Goal: Information Seeking & Learning: Learn about a topic

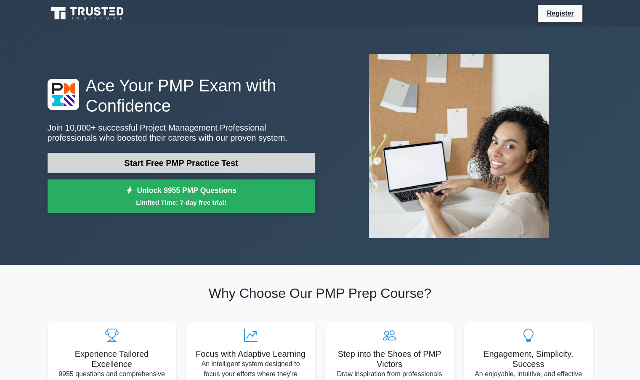
click at [179, 160] on link "Start Free PMP Practice Test" at bounding box center [182, 163] width 268 height 20
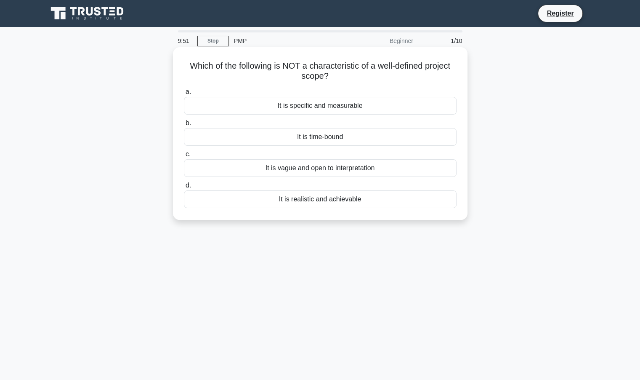
click at [337, 169] on div "It is vague and open to interpretation" at bounding box center [320, 168] width 273 height 18
click at [184, 157] on input "c. It is vague and open to interpretation" at bounding box center [184, 154] width 0 height 5
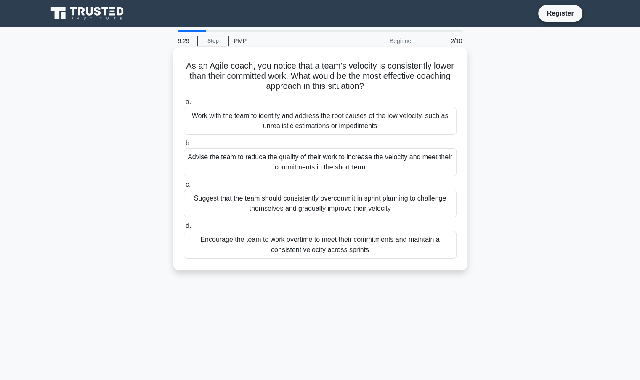
click at [268, 124] on div "Work with the team to identify and address the root causes of the low velocity,…" at bounding box center [320, 121] width 273 height 28
click at [184, 105] on input "a. Work with the team to identify and address the root causes of the low veloci…" at bounding box center [184, 101] width 0 height 5
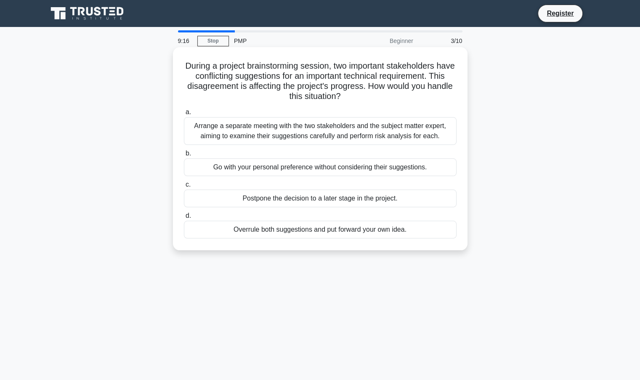
click at [316, 129] on div "Arrange a separate meeting with the two stakeholders and the subject matter exp…" at bounding box center [320, 131] width 273 height 28
click at [184, 115] on input "a. Arrange a separate meeting with the two stakeholders and the subject matter …" at bounding box center [184, 111] width 0 height 5
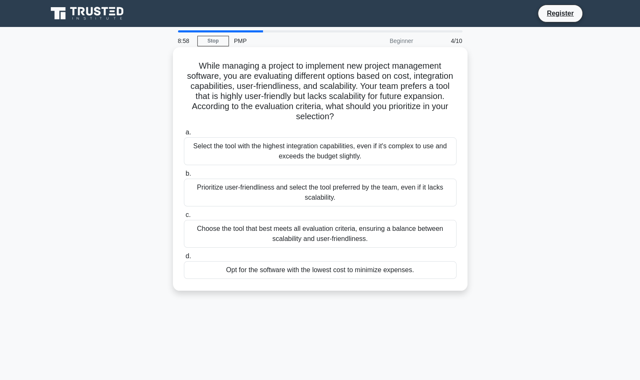
click at [304, 235] on div "Choose the tool that best meets all evaluation criteria, ensuring a balance bet…" at bounding box center [320, 234] width 273 height 28
click at [184, 218] on input "c. Choose the tool that best meets all evaluation criteria, ensuring a balance …" at bounding box center [184, 214] width 0 height 5
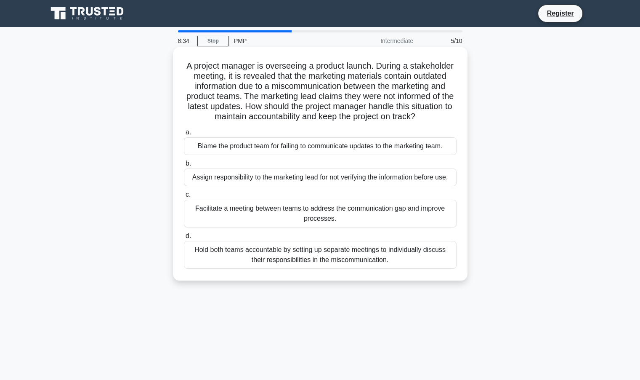
click at [290, 215] on div "Facilitate a meeting between teams to address the communication gap and improve…" at bounding box center [320, 214] width 273 height 28
click at [184, 197] on input "c. Facilitate a meeting between teams to address the communication gap and impr…" at bounding box center [184, 194] width 0 height 5
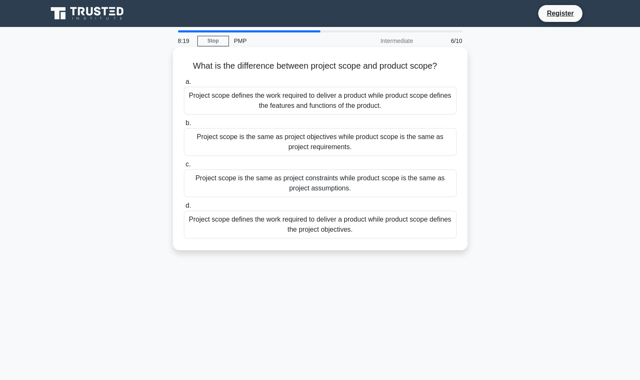
click at [299, 103] on div "Project scope defines the work required to deliver a product while product scop…" at bounding box center [320, 101] width 273 height 28
click at [184, 85] on input "a. Project scope defines the work required to deliver a product while product s…" at bounding box center [184, 81] width 0 height 5
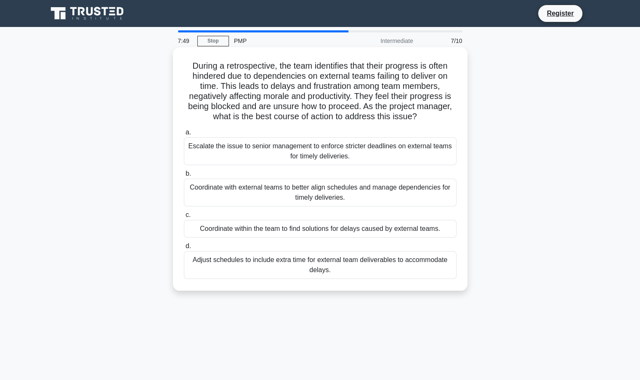
click at [335, 197] on div "Coordinate with external teams to better align schedules and manage dependencie…" at bounding box center [320, 193] width 273 height 28
click at [184, 176] on input "b. Coordinate with external teams to better align schedules and manage dependen…" at bounding box center [184, 173] width 0 height 5
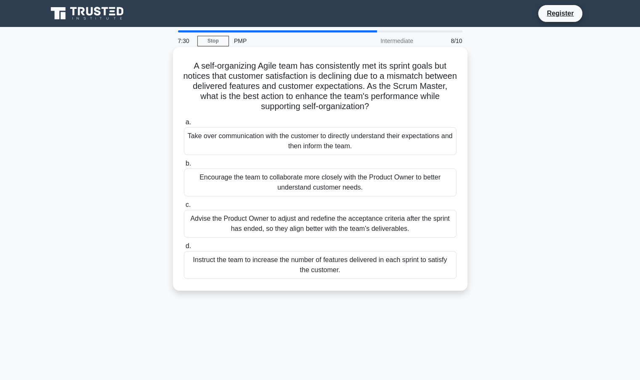
click at [313, 224] on div "Advise the Product Owner to adjust and redefine the acceptance criteria after t…" at bounding box center [320, 224] width 273 height 28
click at [184, 208] on input "c. Advise the Product Owner to adjust and redefine the acceptance criteria afte…" at bounding box center [184, 204] width 0 height 5
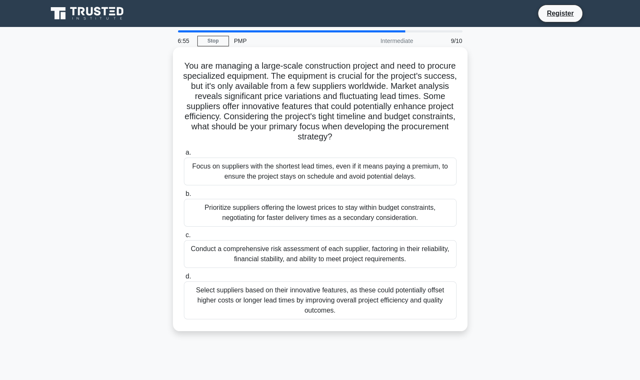
click at [315, 259] on div "Conduct a comprehensive risk assessment of each supplier, factoring in their re…" at bounding box center [320, 254] width 273 height 28
click at [184, 238] on input "c. Conduct a comprehensive risk assessment of each supplier, factoring in their…" at bounding box center [184, 234] width 0 height 5
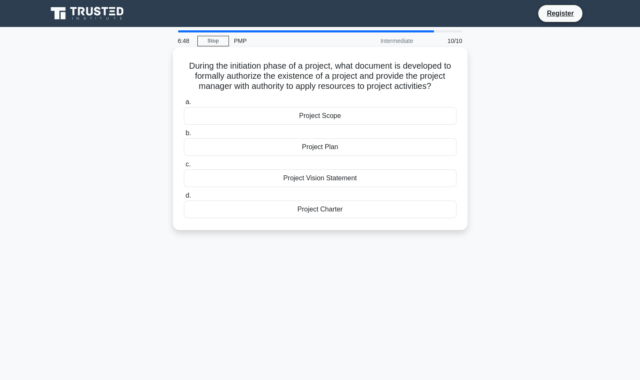
click at [315, 211] on div "Project Charter" at bounding box center [320, 209] width 273 height 18
click at [184, 198] on input "d. Project Charter" at bounding box center [184, 195] width 0 height 5
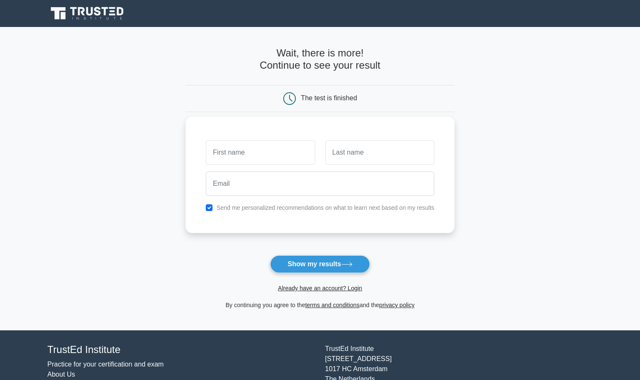
click at [246, 149] on input "text" at bounding box center [260, 152] width 109 height 24
type input "Kumud"
click at [342, 157] on input "text" at bounding box center [380, 152] width 109 height 24
type input "Malhotra"
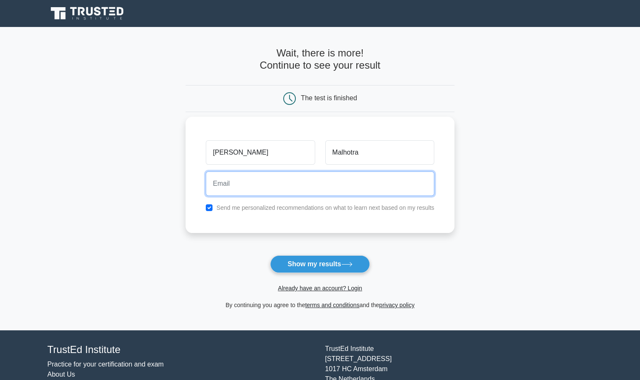
click at [339, 184] on input "email" at bounding box center [320, 183] width 229 height 24
type input "malhotra.kumud@gmail.com"
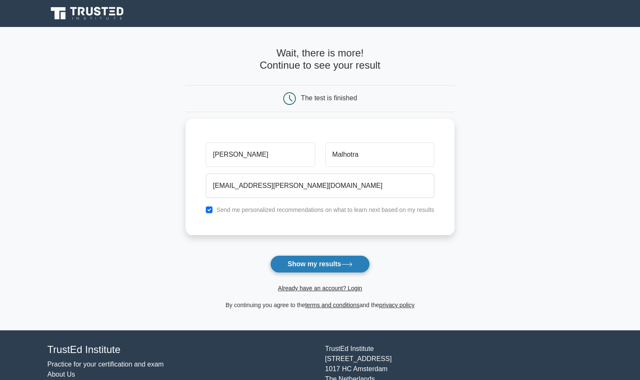
click at [326, 264] on button "Show my results" at bounding box center [319, 264] width 99 height 18
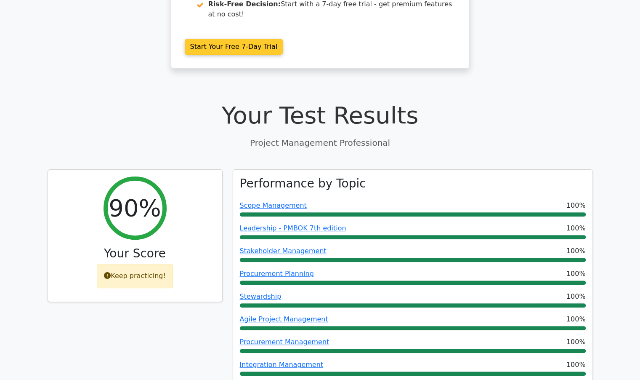
scroll to position [295, 0]
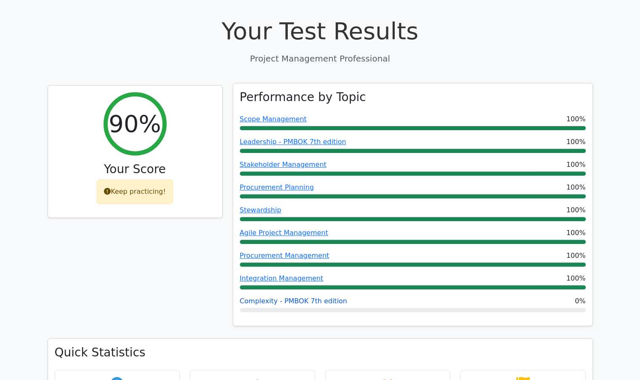
click at [301, 297] on link "Complexity - PMBOK 7th edition" at bounding box center [293, 301] width 107 height 8
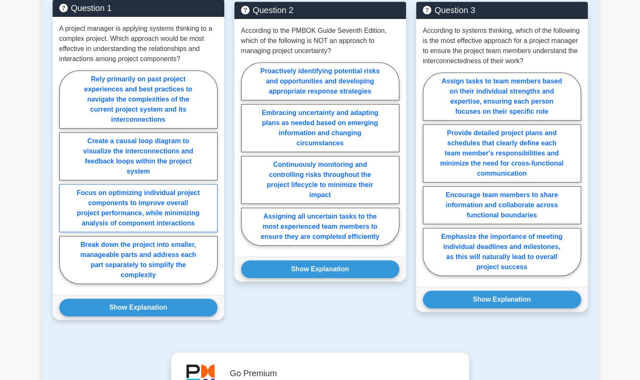
scroll to position [463, 0]
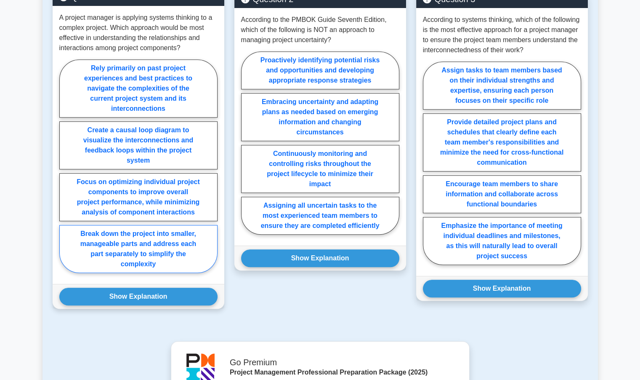
click at [143, 254] on label "Break down the project into smaller, manageable parts and address each part sep…" at bounding box center [138, 249] width 158 height 48
click at [65, 171] on input "Break down the project into smaller, manageable parts and address each part sep…" at bounding box center [61, 168] width 5 height 5
radio input "true"
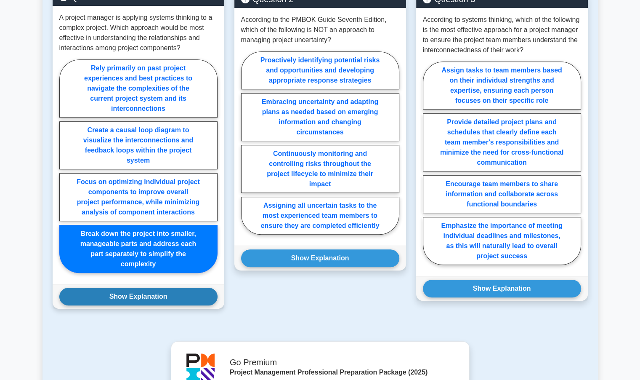
click at [149, 301] on button "Show Explanation" at bounding box center [138, 297] width 158 height 18
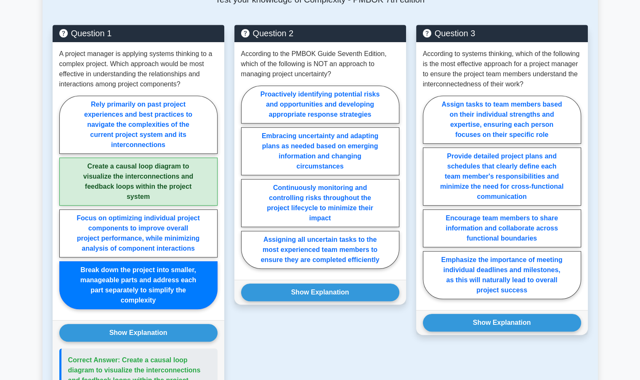
scroll to position [421, 0]
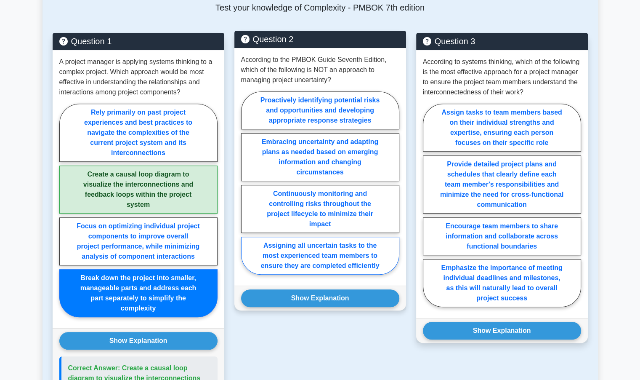
click at [317, 256] on label "Assigning all uncertain tasks to the most experienced team members to ensure th…" at bounding box center [320, 256] width 158 height 38
click at [247, 188] on input "Assigning all uncertain tasks to the most experienced team members to ensure th…" at bounding box center [243, 185] width 5 height 5
radio input "true"
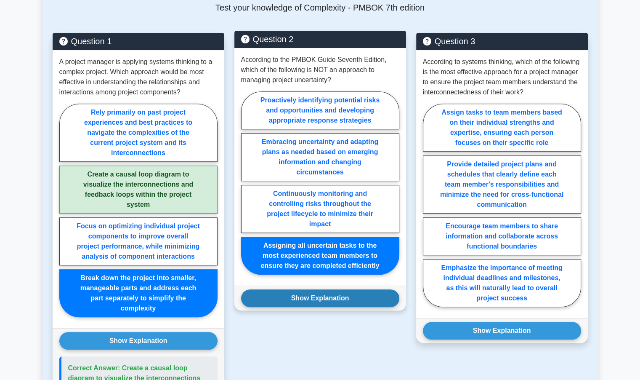
click at [317, 298] on button "Show Explanation" at bounding box center [320, 298] width 158 height 18
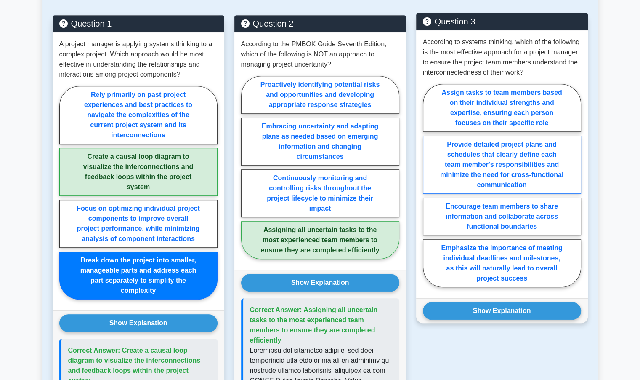
scroll to position [505, 0]
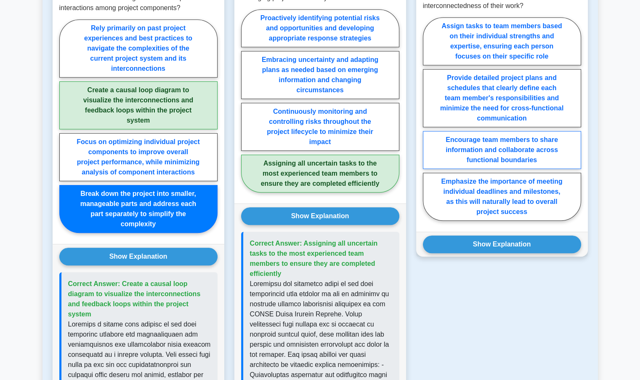
click at [492, 150] on label "Encourage team members to share information and collaborate across functional b…" at bounding box center [502, 150] width 158 height 38
click at [429, 124] on input "Encourage team members to share information and collaborate across functional b…" at bounding box center [425, 121] width 5 height 5
radio input "true"
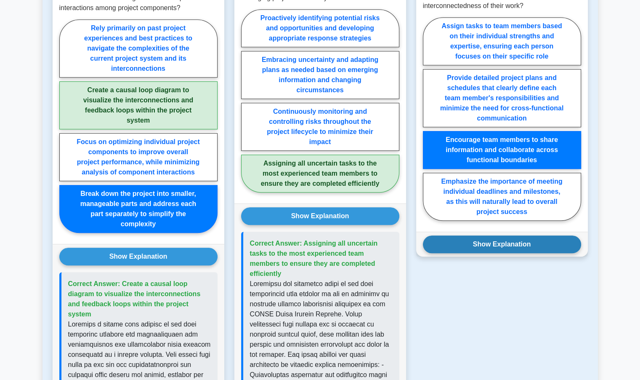
click at [483, 244] on button "Show Explanation" at bounding box center [502, 244] width 158 height 18
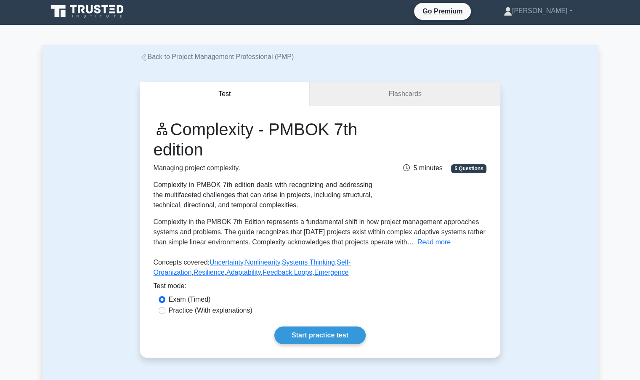
scroll to position [0, 0]
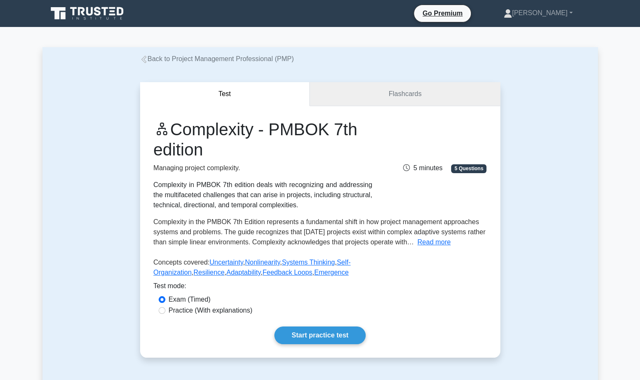
click at [397, 96] on link "Flashcards" at bounding box center [405, 94] width 190 height 24
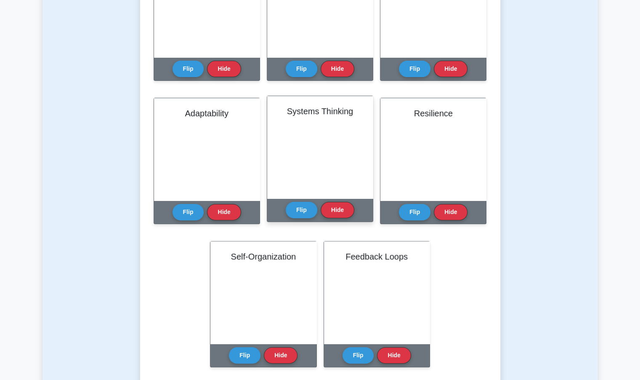
scroll to position [253, 0]
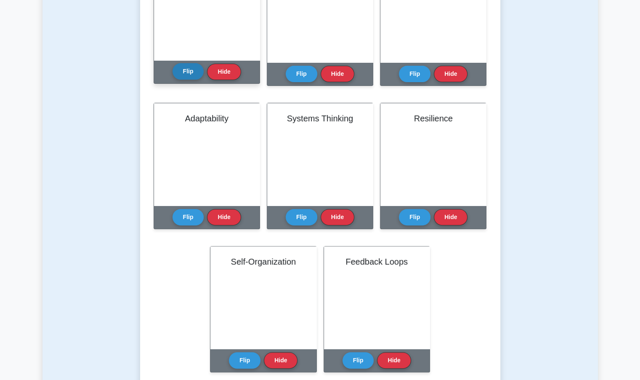
click at [184, 75] on button "Flip" at bounding box center [189, 71] width 32 height 16
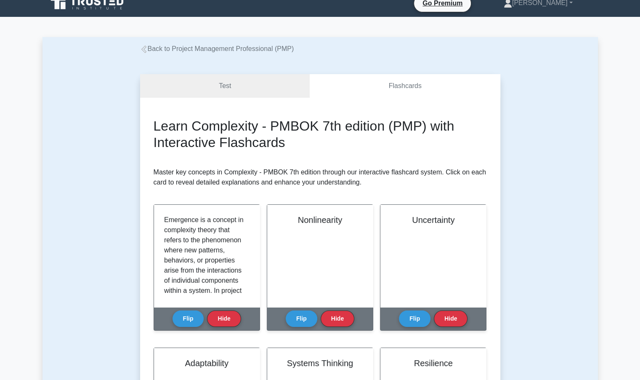
scroll to position [0, 0]
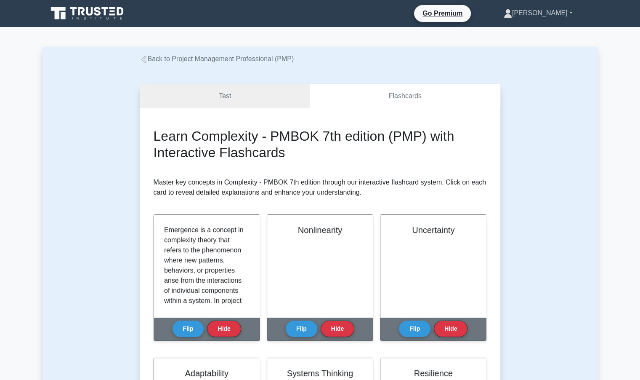
click at [547, 14] on link "Kumud" at bounding box center [538, 13] width 109 height 17
click at [230, 58] on link "Back to Project Management Professional (PMP)" at bounding box center [217, 58] width 154 height 7
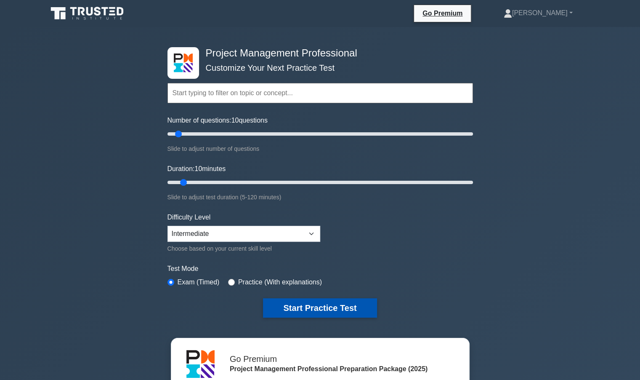
click at [300, 302] on button "Start Practice Test" at bounding box center [320, 307] width 114 height 19
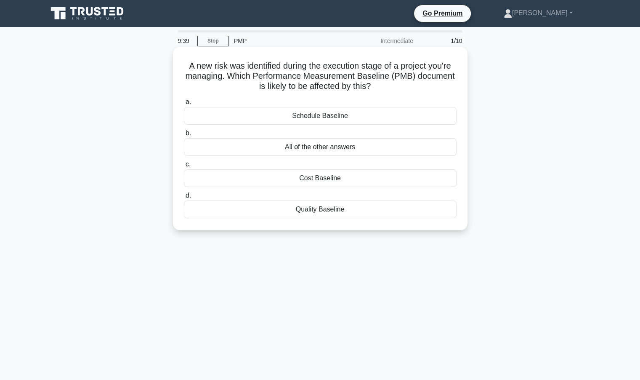
click at [318, 211] on div "Quality Baseline" at bounding box center [320, 209] width 273 height 18
click at [184, 198] on input "d. Quality Baseline" at bounding box center [184, 195] width 0 height 5
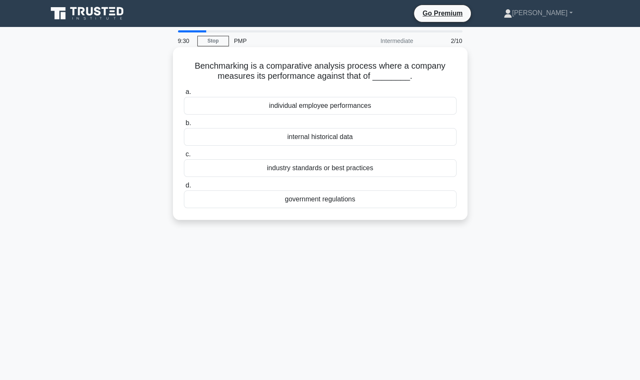
click at [347, 171] on div "industry standards or best practices" at bounding box center [320, 168] width 273 height 18
click at [184, 157] on input "c. industry standards or best practices" at bounding box center [184, 154] width 0 height 5
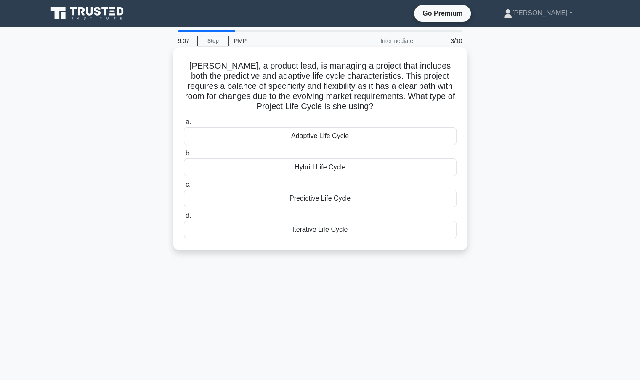
click at [319, 170] on div "Hybrid Life Cycle" at bounding box center [320, 167] width 273 height 18
click at [184, 156] on input "b. Hybrid Life Cycle" at bounding box center [184, 153] width 0 height 5
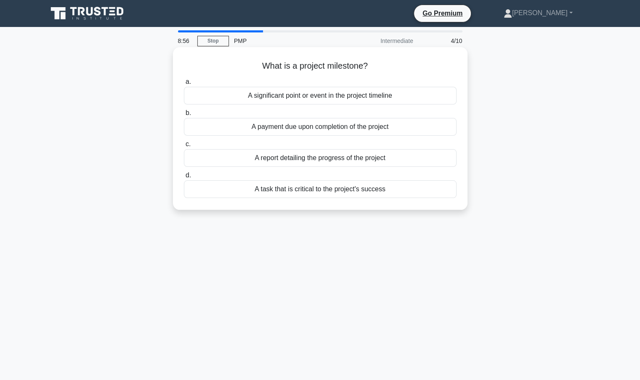
click at [315, 95] on div "A significant point or event in the project timeline" at bounding box center [320, 96] width 273 height 18
click at [184, 85] on input "a. A significant point or event in the project timeline" at bounding box center [184, 81] width 0 height 5
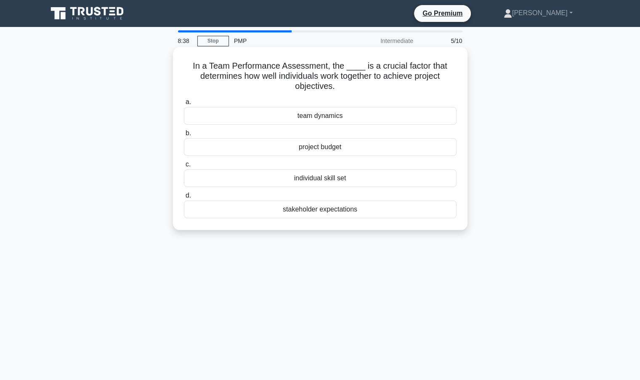
click at [326, 112] on div "team dynamics" at bounding box center [320, 116] width 273 height 18
click at [184, 105] on input "a. team dynamics" at bounding box center [184, 101] width 0 height 5
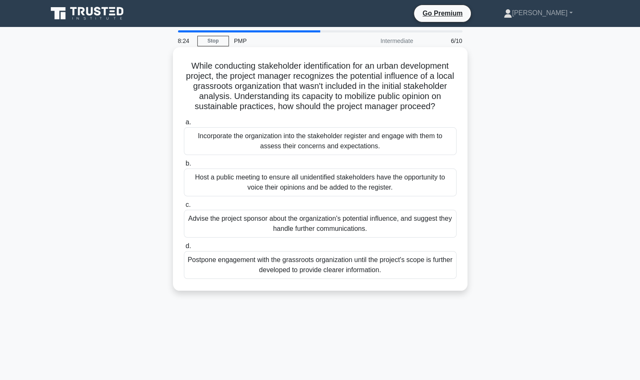
scroll to position [42, 0]
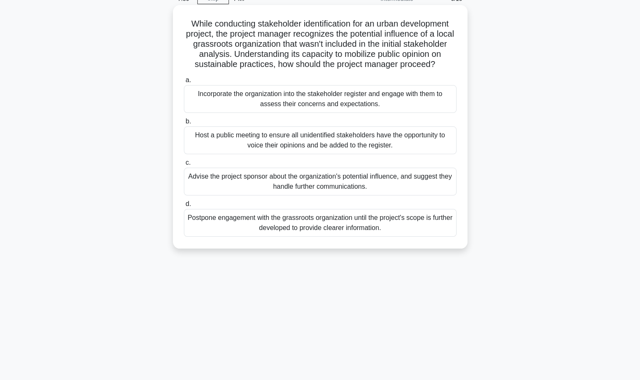
click at [295, 113] on div "Incorporate the organization into the stakeholder register and engage with them…" at bounding box center [320, 99] width 273 height 28
click at [184, 83] on input "a. Incorporate the organization into the stakeholder register and engage with t…" at bounding box center [184, 79] width 0 height 5
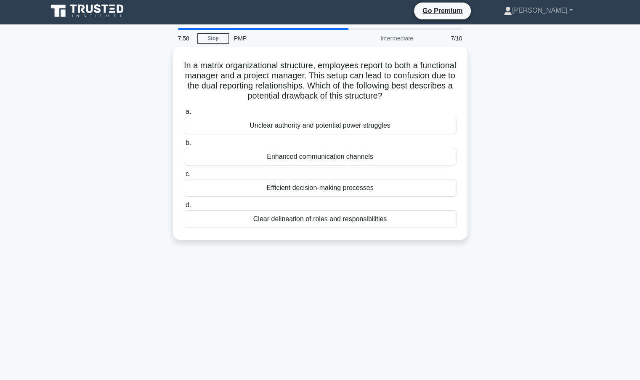
scroll to position [0, 0]
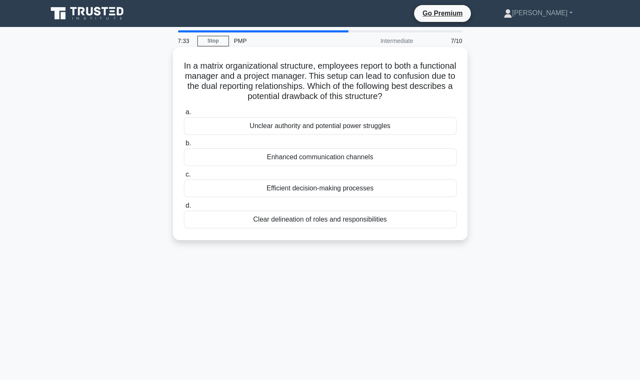
click at [291, 132] on div "Unclear authority and potential power struggles" at bounding box center [320, 126] width 273 height 18
click at [184, 115] on input "a. Unclear authority and potential power struggles" at bounding box center [184, 111] width 0 height 5
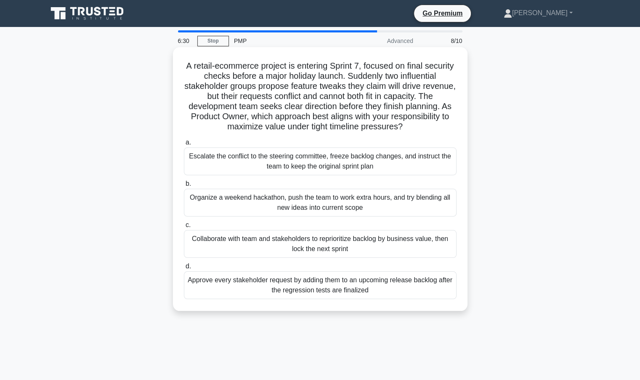
click at [330, 164] on div "Escalate the conflict to the steering committee, freeze backlog changes, and in…" at bounding box center [320, 161] width 273 height 28
click at [184, 145] on input "a. Escalate the conflict to the steering committee, freeze backlog changes, and…" at bounding box center [184, 142] width 0 height 5
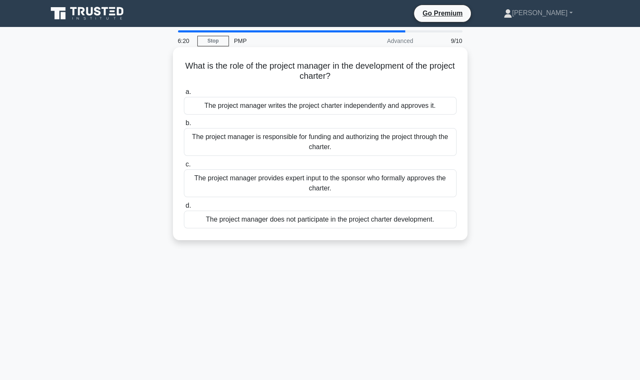
click at [292, 102] on div "The project manager writes the project charter independently and approves it." at bounding box center [320, 106] width 273 height 18
click at [184, 95] on input "a. The project manager writes the project charter independently and approves it." at bounding box center [184, 91] width 0 height 5
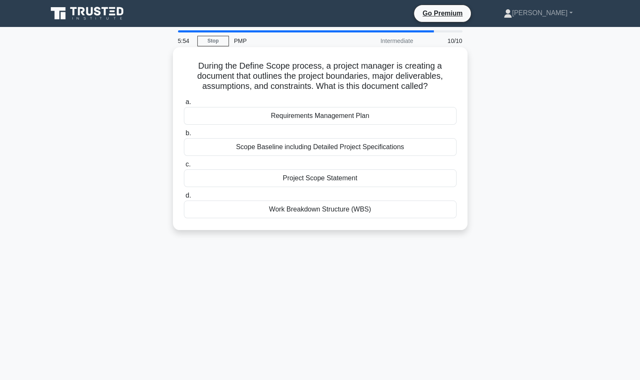
click at [324, 178] on div "Project Scope Statement" at bounding box center [320, 178] width 273 height 18
click at [184, 167] on input "c. Project Scope Statement" at bounding box center [184, 164] width 0 height 5
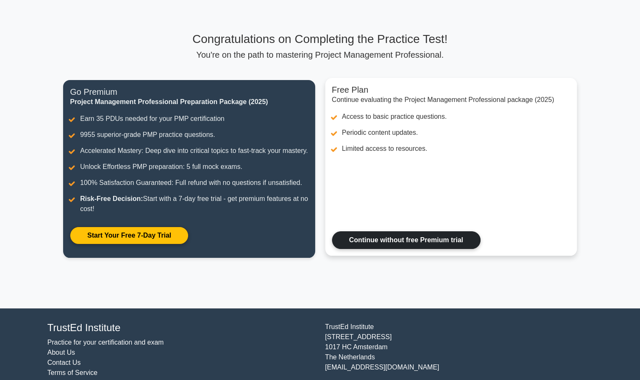
scroll to position [67, 0]
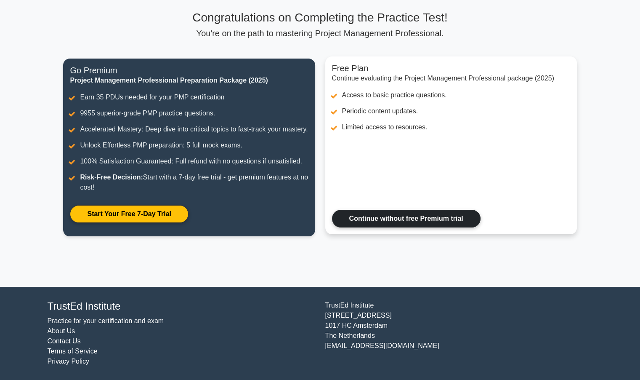
click at [373, 219] on link "Continue without free Premium trial" at bounding box center [406, 219] width 149 height 18
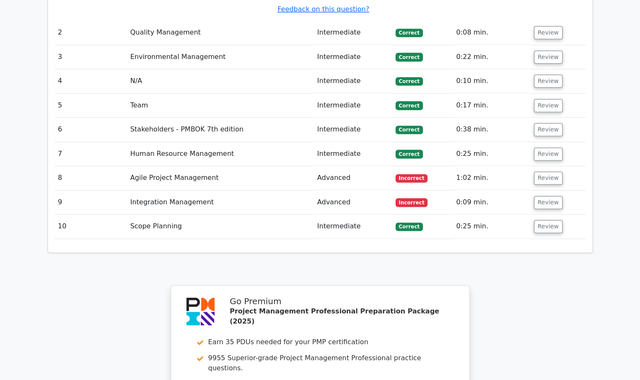
scroll to position [1095, 0]
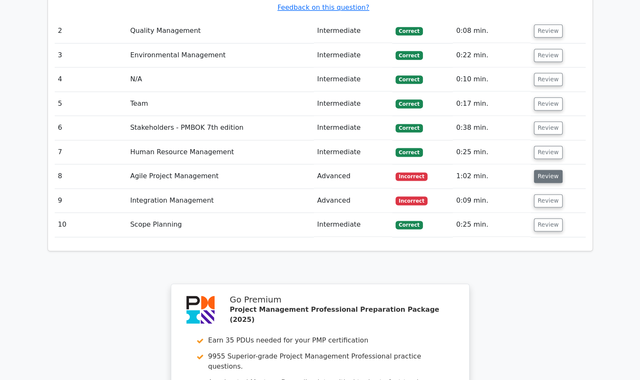
click at [540, 170] on button "Review" at bounding box center [548, 176] width 29 height 13
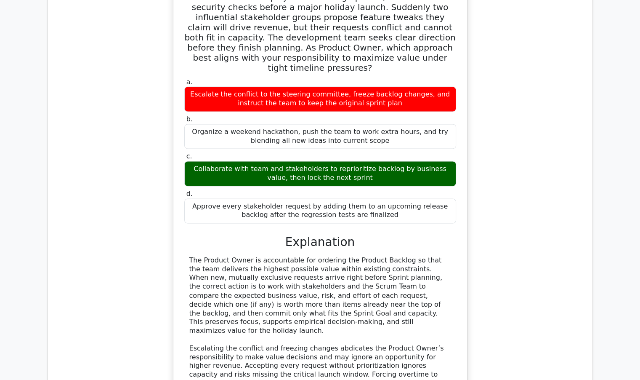
scroll to position [1474, 0]
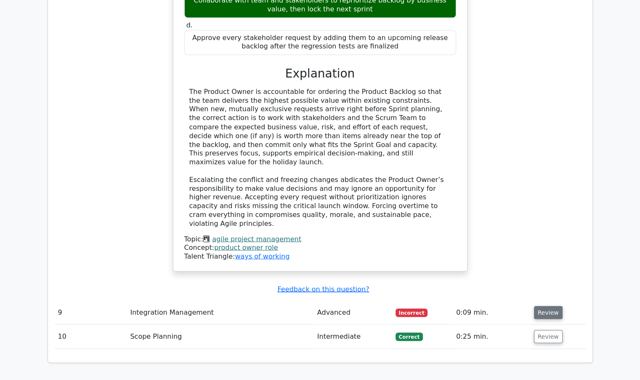
click at [549, 306] on button "Review" at bounding box center [548, 312] width 29 height 13
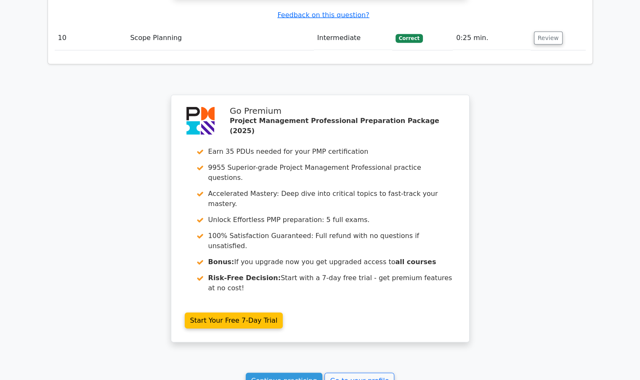
scroll to position [2143, 0]
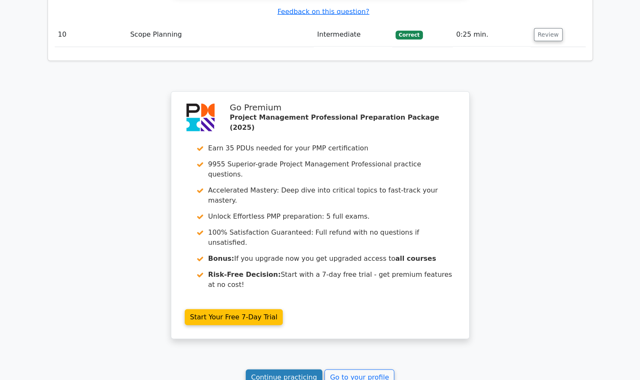
click at [295, 369] on link "Continue practicing" at bounding box center [284, 377] width 77 height 16
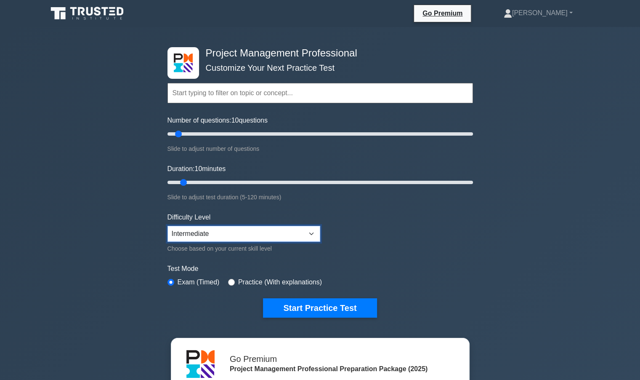
click at [222, 230] on select "Beginner Intermediate Expert" at bounding box center [244, 234] width 153 height 16
select select "expert"
click at [168, 226] on select "Beginner Intermediate Expert" at bounding box center [244, 234] width 153 height 16
click at [239, 281] on label "Practice (With explanations)" at bounding box center [280, 282] width 84 height 10
click at [230, 279] on input "radio" at bounding box center [231, 282] width 7 height 7
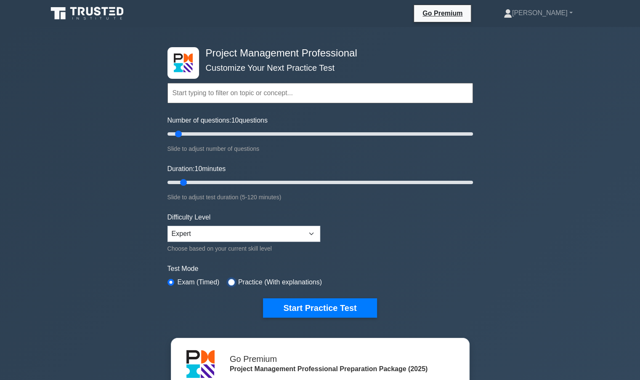
radio input "true"
click at [304, 304] on button "Start Practice Test" at bounding box center [320, 307] width 114 height 19
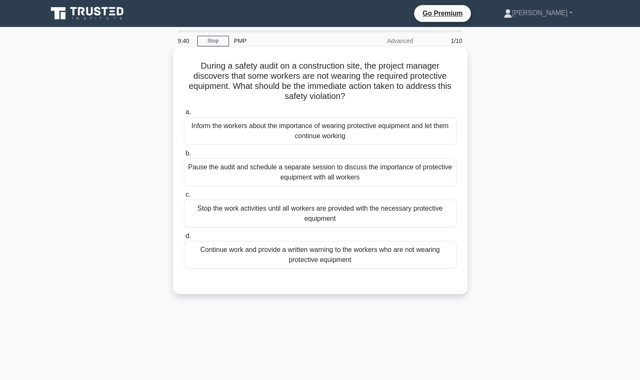
click at [322, 169] on div "Pause the audit and schedule a separate session to discuss the importance of pr…" at bounding box center [320, 172] width 273 height 28
click at [184, 156] on input "b. Pause the audit and schedule a separate session to discuss the importance of…" at bounding box center [184, 153] width 0 height 5
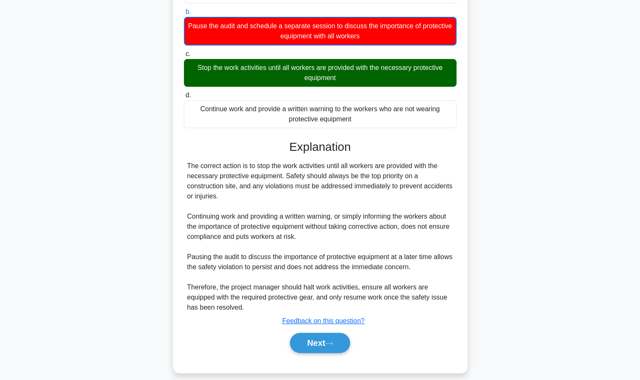
scroll to position [149, 0]
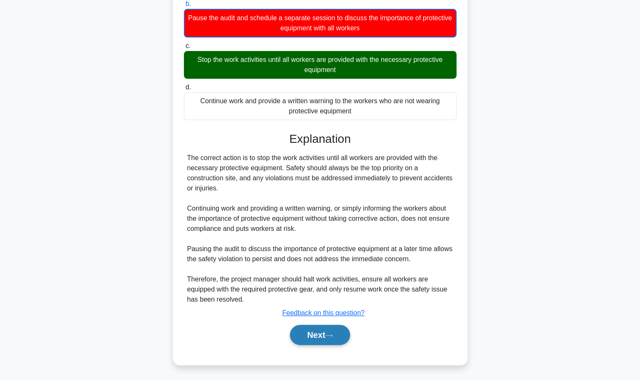
click at [327, 334] on button "Next" at bounding box center [320, 335] width 60 height 20
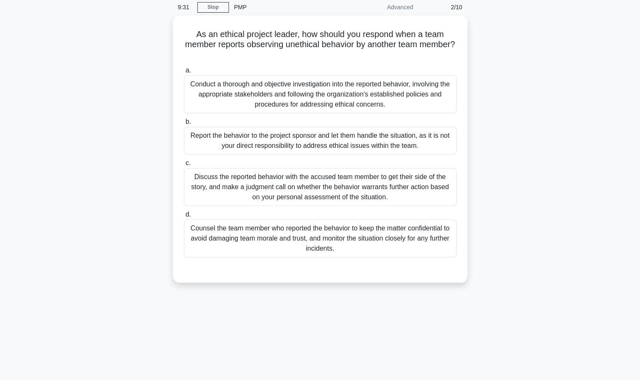
scroll to position [0, 0]
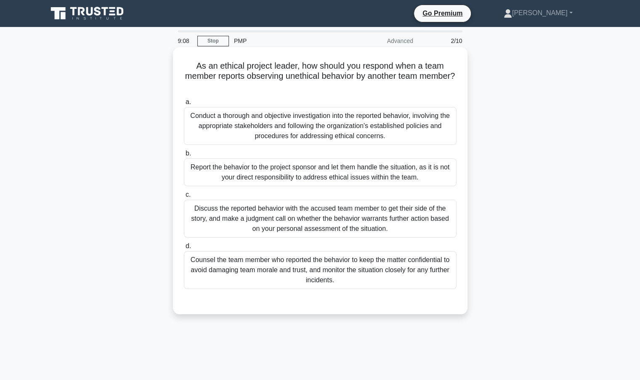
click at [285, 126] on div "Conduct a thorough and objective investigation into the reported behavior, invo…" at bounding box center [320, 126] width 273 height 38
click at [184, 105] on input "a. Conduct a thorough and objective investigation into the reported behavior, i…" at bounding box center [184, 101] width 0 height 5
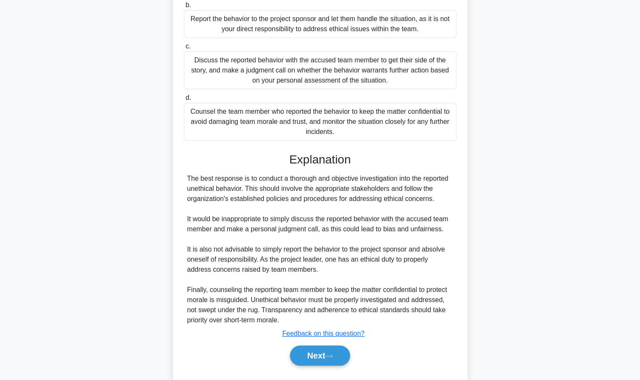
scroll to position [169, 0]
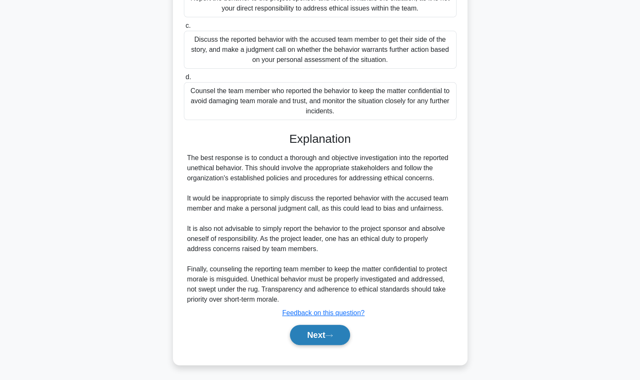
click at [323, 333] on button "Next" at bounding box center [320, 335] width 60 height 20
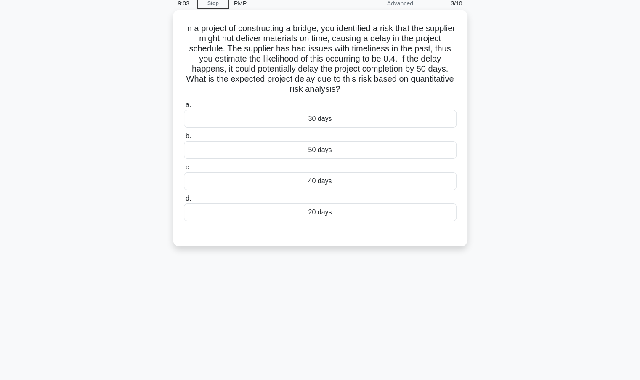
scroll to position [0, 0]
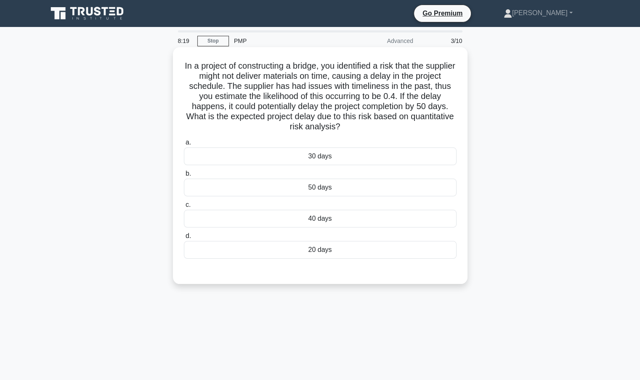
click at [317, 251] on div "20 days" at bounding box center [320, 250] width 273 height 18
click at [184, 239] on input "d. 20 days" at bounding box center [184, 235] width 0 height 5
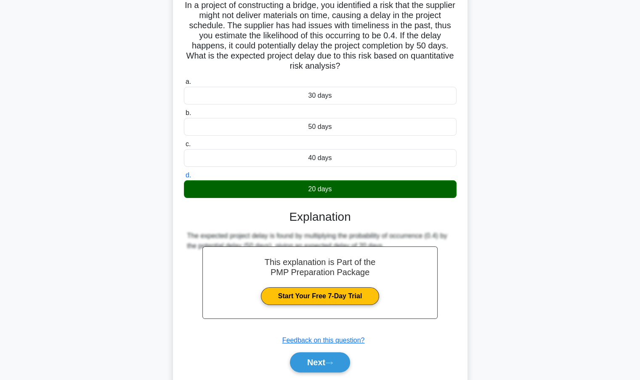
scroll to position [88, 0]
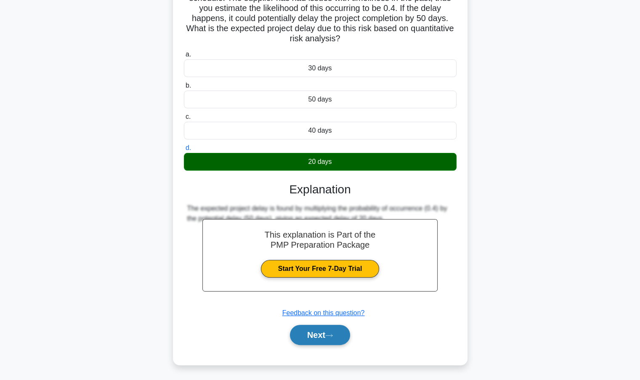
click at [323, 336] on button "Next" at bounding box center [320, 335] width 60 height 20
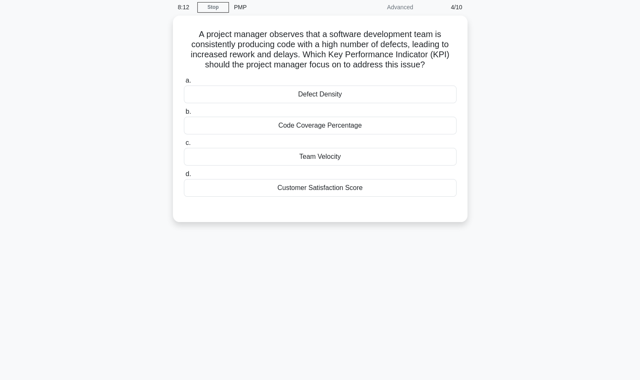
scroll to position [0, 0]
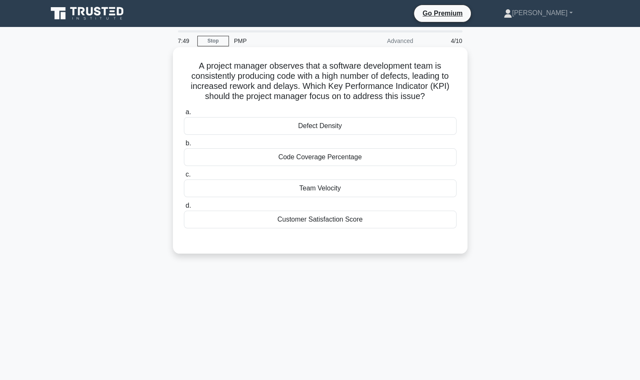
click at [322, 187] on div "Team Velocity" at bounding box center [320, 188] width 273 height 18
click at [184, 177] on input "c. Team Velocity" at bounding box center [184, 174] width 0 height 5
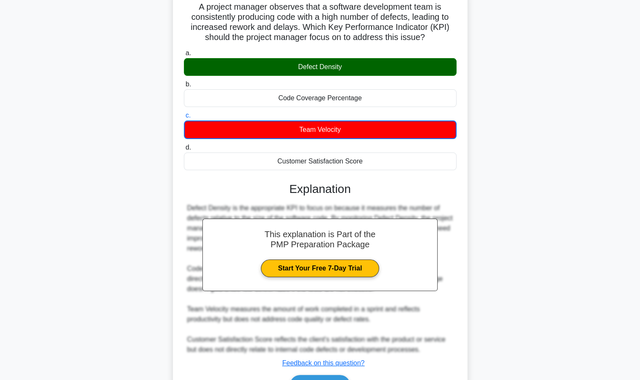
scroll to position [109, 0]
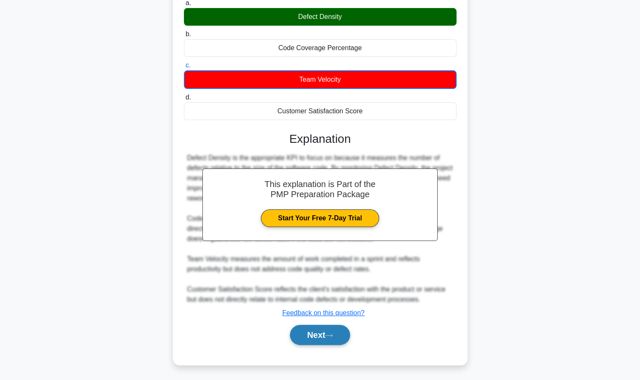
click at [323, 337] on button "Next" at bounding box center [320, 335] width 60 height 20
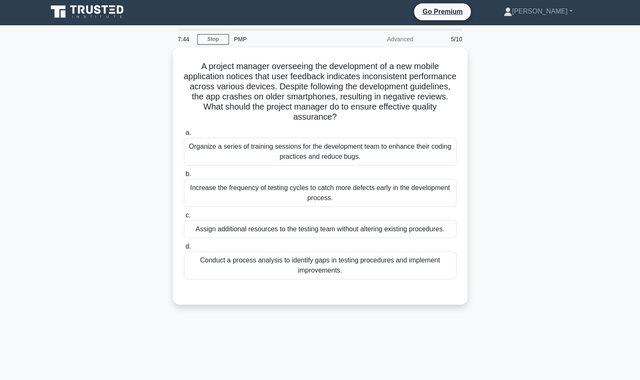
scroll to position [0, 0]
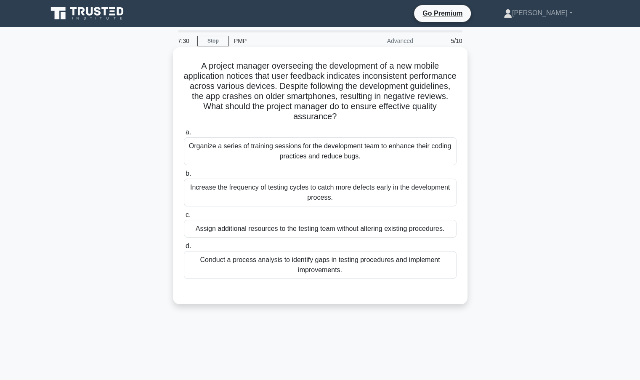
click at [301, 262] on div "Conduct a process analysis to identify gaps in testing procedures and implement…" at bounding box center [320, 265] width 273 height 28
click at [184, 249] on input "d. Conduct a process analysis to identify gaps in testing procedures and implem…" at bounding box center [184, 245] width 0 height 5
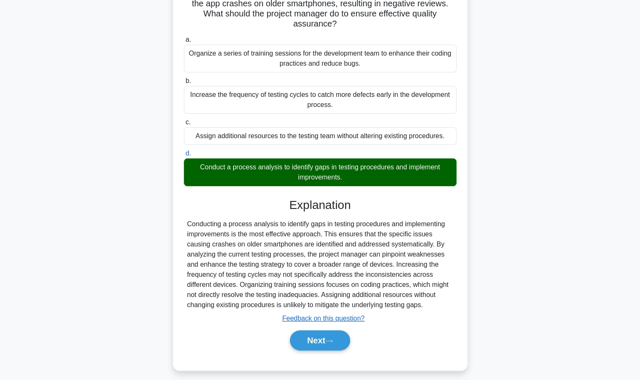
scroll to position [98, 0]
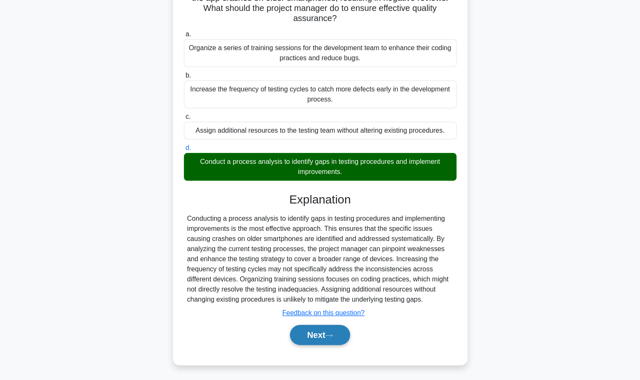
click at [323, 340] on button "Next" at bounding box center [320, 335] width 60 height 20
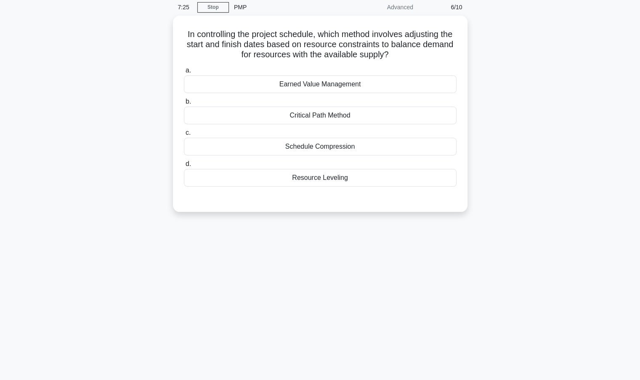
scroll to position [0, 0]
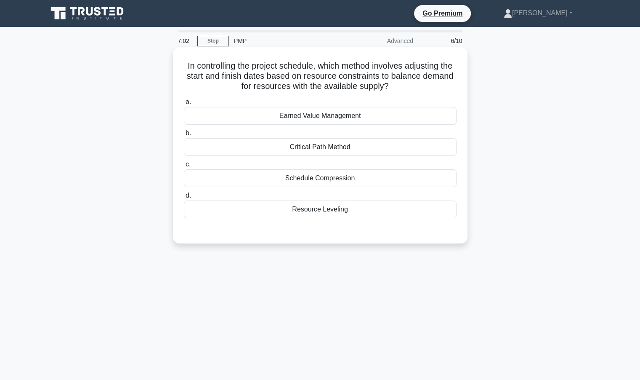
click at [302, 206] on div "Resource Leveling" at bounding box center [320, 209] width 273 height 18
click at [184, 198] on input "d. Resource Leveling" at bounding box center [184, 195] width 0 height 5
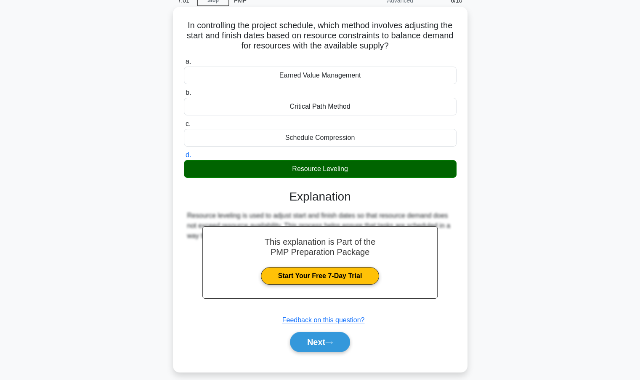
scroll to position [75, 0]
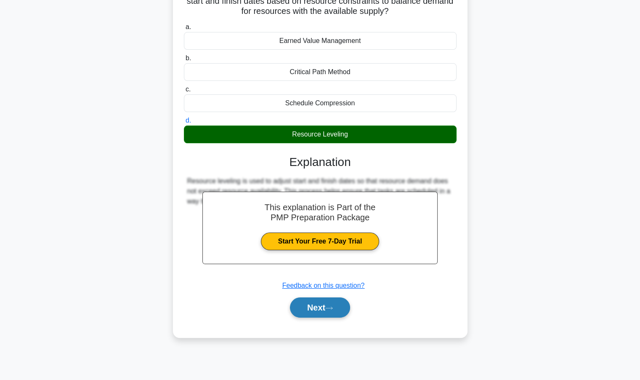
click at [303, 308] on button "Next" at bounding box center [320, 307] width 60 height 20
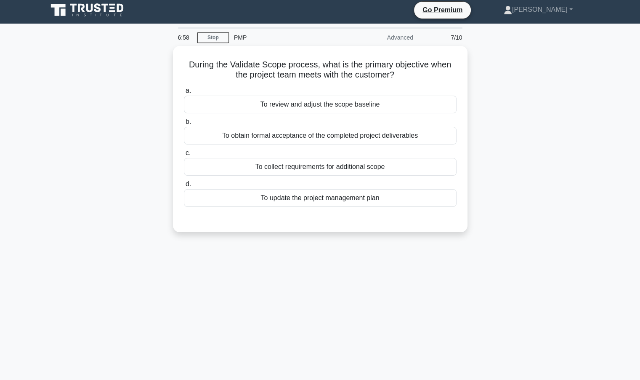
scroll to position [0, 0]
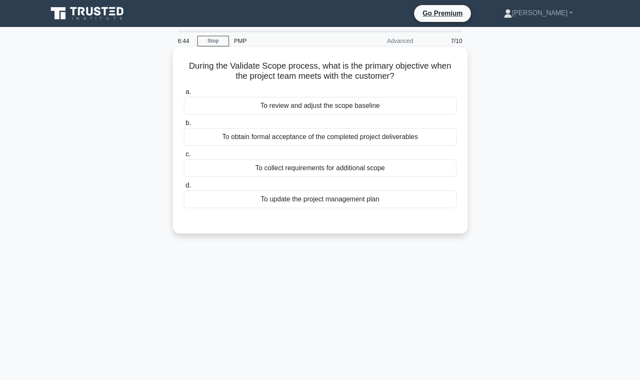
click at [334, 141] on div "To obtain formal acceptance of the completed project deliverables" at bounding box center [320, 137] width 273 height 18
click at [184, 126] on input "b. To obtain formal acceptance of the completed project deliverables" at bounding box center [184, 122] width 0 height 5
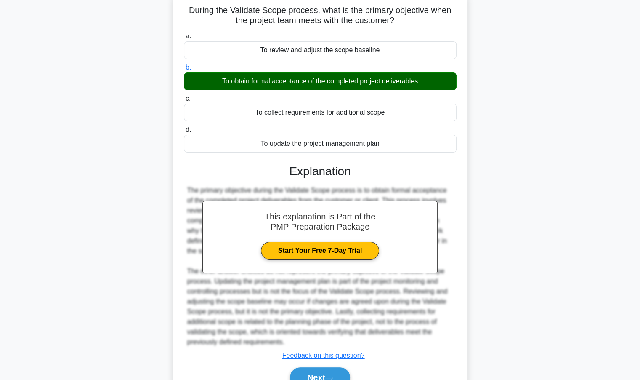
scroll to position [98, 0]
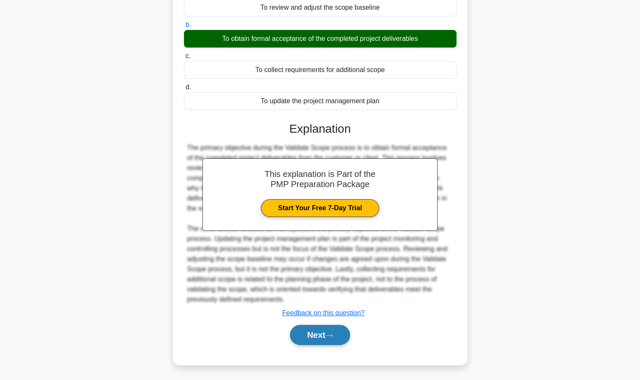
click at [327, 340] on button "Next" at bounding box center [320, 335] width 60 height 20
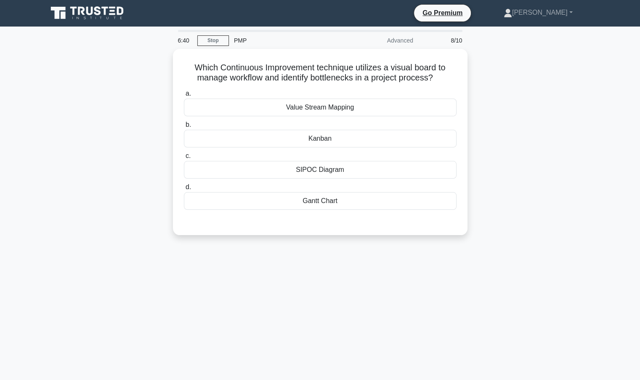
scroll to position [0, 0]
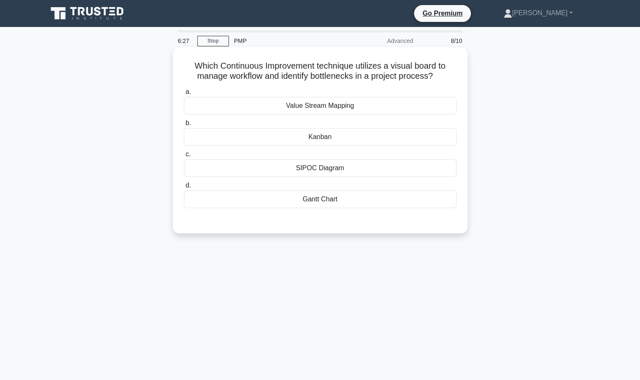
click at [324, 104] on div "Value Stream Mapping" at bounding box center [320, 106] width 273 height 18
click at [184, 95] on input "a. Value Stream Mapping" at bounding box center [184, 91] width 0 height 5
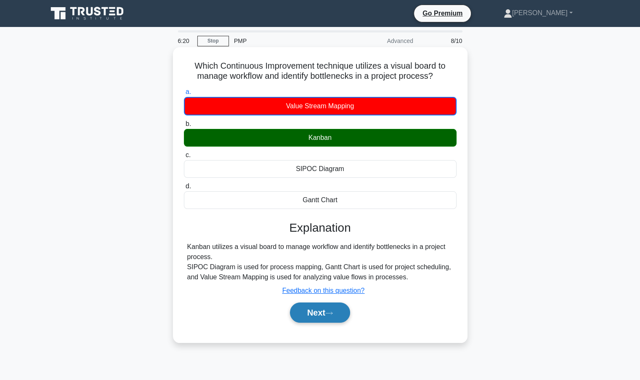
click at [324, 316] on button "Next" at bounding box center [320, 312] width 60 height 20
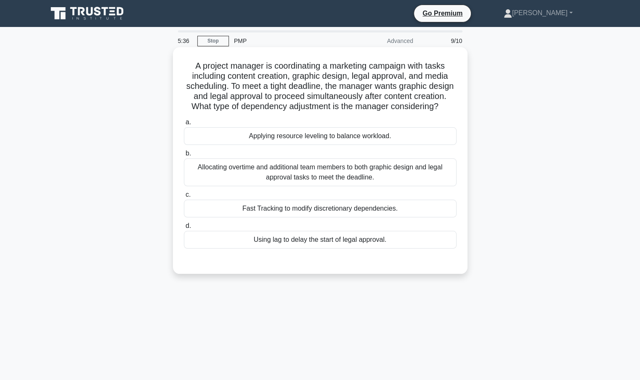
click at [331, 217] on div "Fast Tracking to modify discretionary dependencies." at bounding box center [320, 209] width 273 height 18
click at [184, 197] on input "c. Fast Tracking to modify discretionary dependencies." at bounding box center [184, 194] width 0 height 5
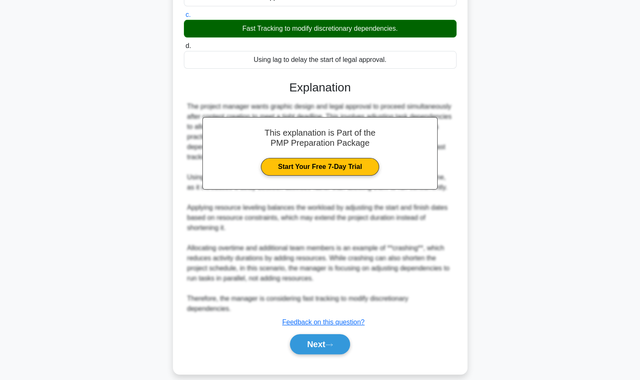
scroll to position [189, 0]
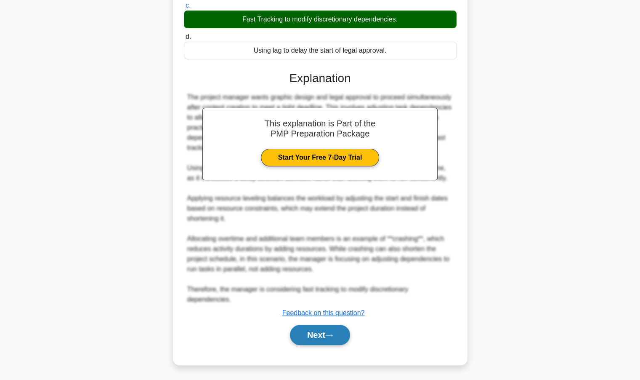
click at [319, 340] on button "Next" at bounding box center [320, 335] width 60 height 20
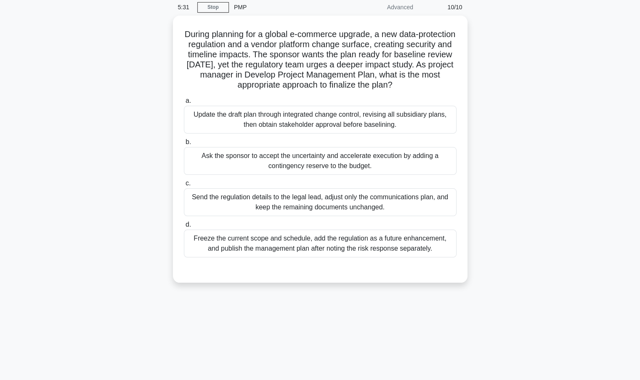
scroll to position [0, 0]
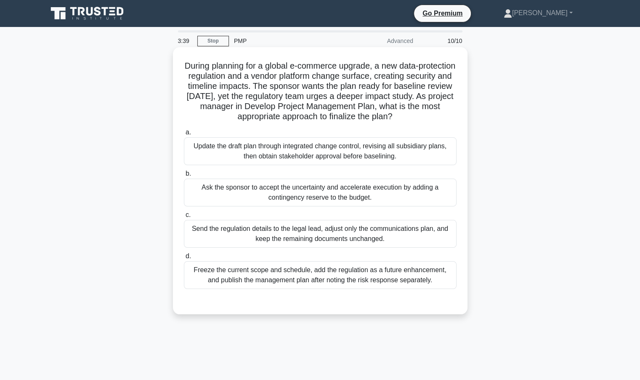
click at [358, 151] on div "Update the draft plan through integrated change control, revising all subsidiar…" at bounding box center [320, 151] width 273 height 28
click at [184, 135] on input "a. Update the draft plan through integrated change control, revising all subsid…" at bounding box center [184, 132] width 0 height 5
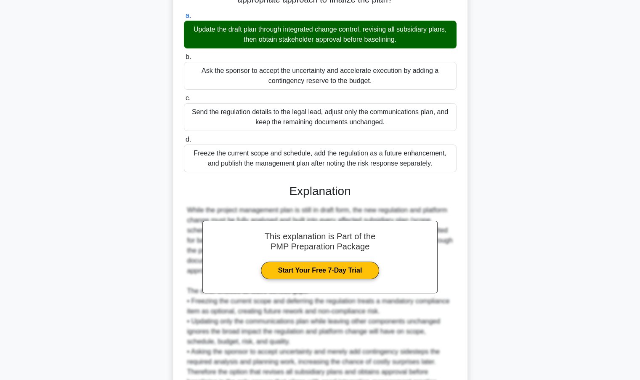
scroll to position [199, 0]
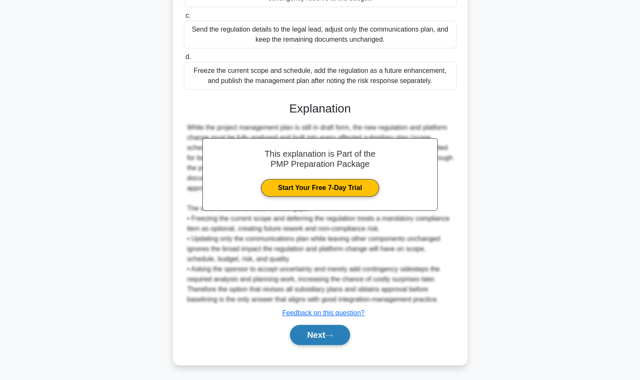
click at [314, 335] on button "Next" at bounding box center [320, 335] width 60 height 20
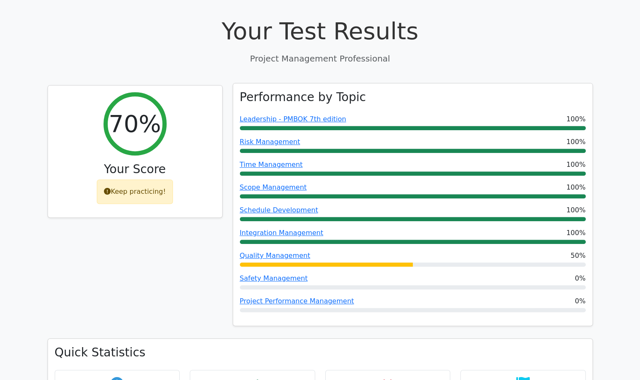
click at [364, 262] on div at bounding box center [326, 264] width 173 height 4
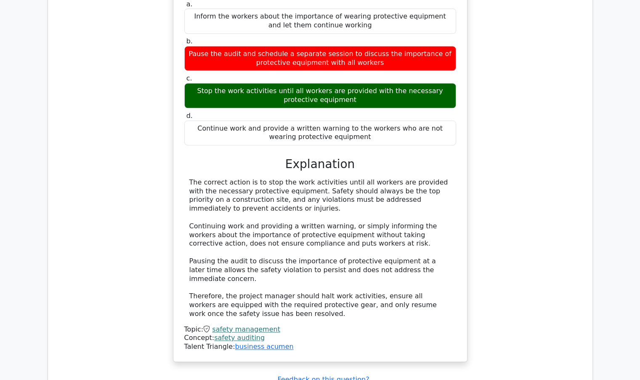
scroll to position [1095, 0]
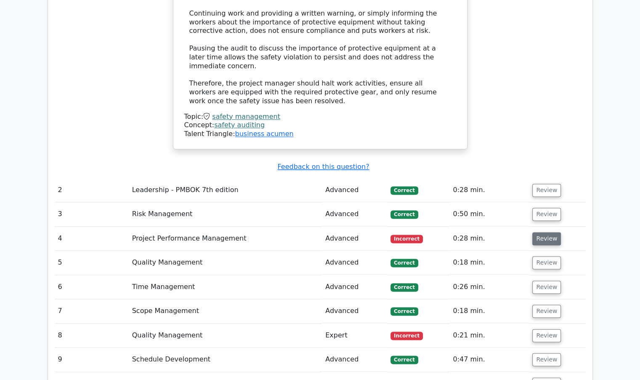
click at [547, 232] on button "Review" at bounding box center [547, 238] width 29 height 13
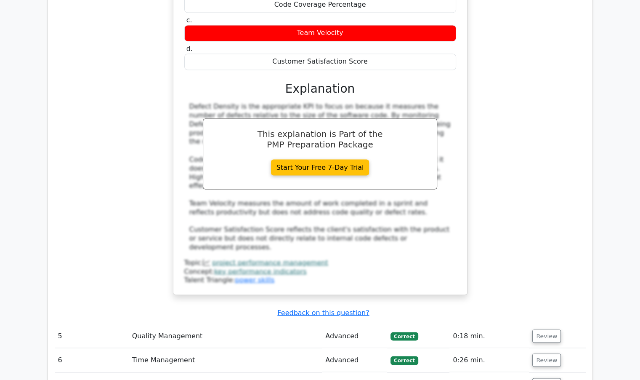
scroll to position [1558, 0]
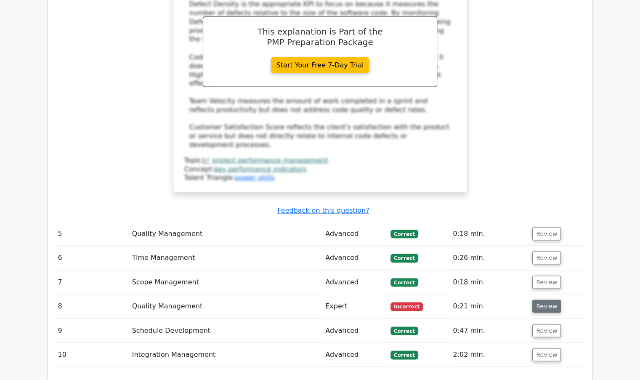
click at [535, 299] on button "Review" at bounding box center [547, 305] width 29 height 13
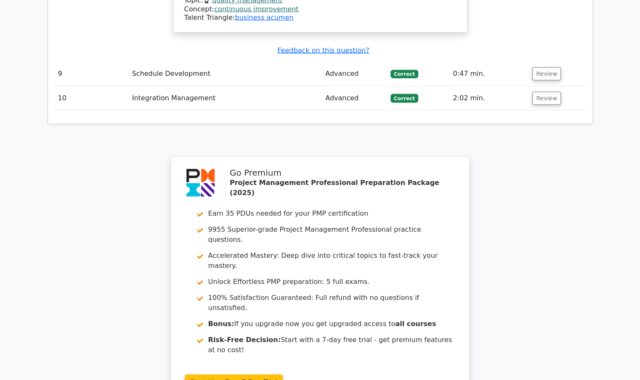
scroll to position [2178, 0]
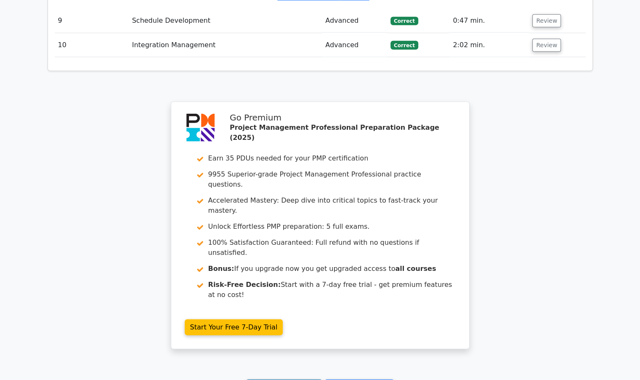
click at [304, 379] on link "Continue practicing" at bounding box center [284, 387] width 77 height 16
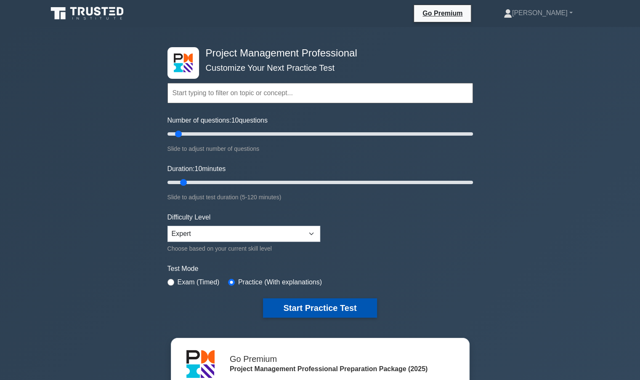
click at [313, 310] on button "Start Practice Test" at bounding box center [320, 307] width 114 height 19
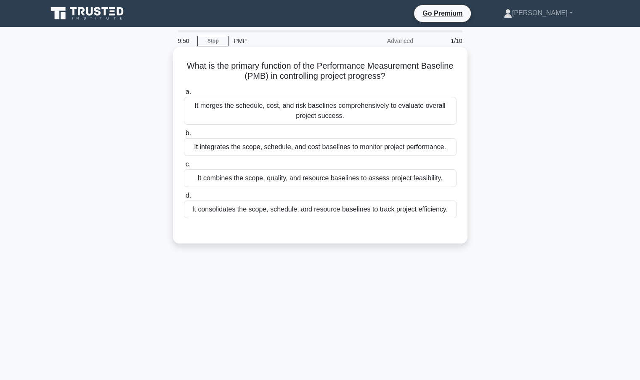
click at [330, 146] on div "It integrates the scope, schedule, and cost baselines to monitor project perfor…" at bounding box center [320, 147] width 273 height 18
click at [184, 136] on input "b. It integrates the scope, schedule, and cost baselines to monitor project per…" at bounding box center [184, 133] width 0 height 5
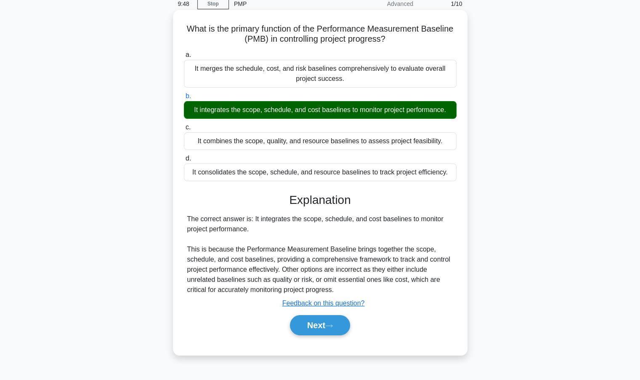
scroll to position [75, 0]
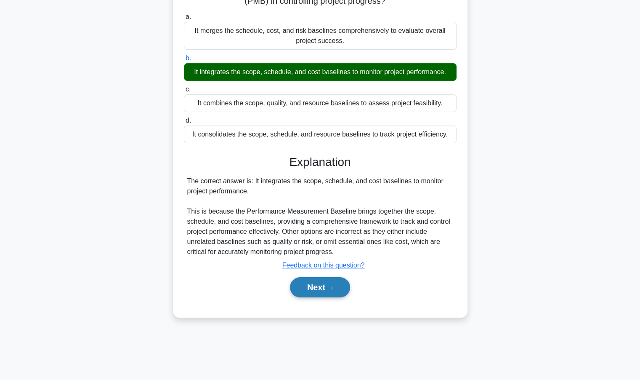
click at [316, 284] on button "Next" at bounding box center [320, 287] width 60 height 20
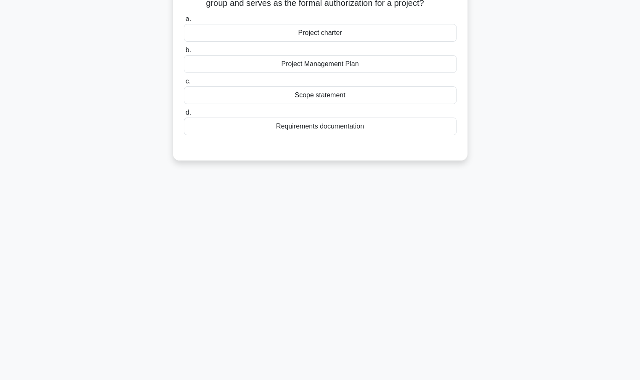
scroll to position [0, 0]
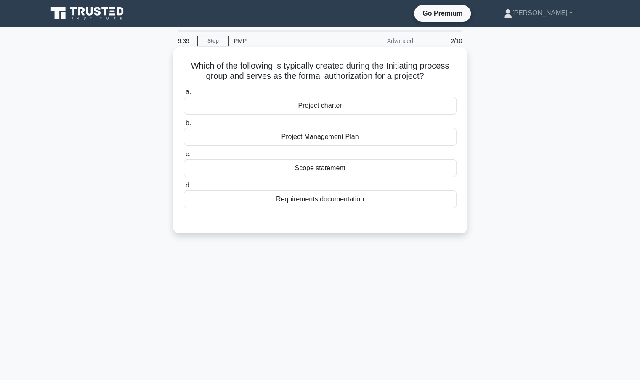
click at [307, 107] on div "Project charter" at bounding box center [320, 106] width 273 height 18
click at [184, 95] on input "a. Project charter" at bounding box center [184, 91] width 0 height 5
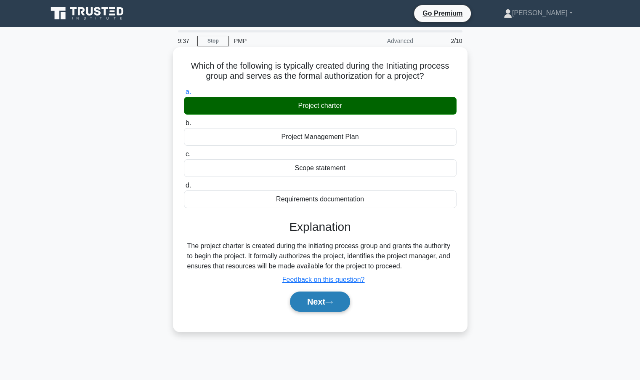
click at [320, 303] on button "Next" at bounding box center [320, 301] width 60 height 20
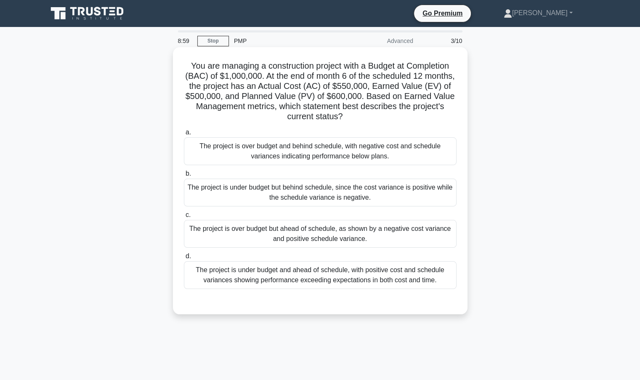
click at [366, 200] on div "The project is under budget but behind schedule, since the cost variance is pos…" at bounding box center [320, 193] width 273 height 28
click at [184, 176] on input "b. The project is under budget but behind schedule, since the cost variance is …" at bounding box center [184, 173] width 0 height 5
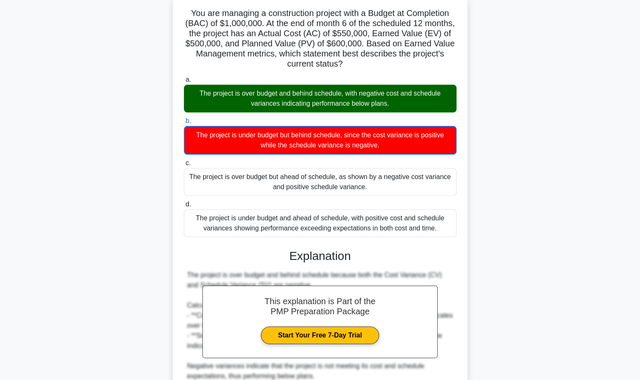
scroll to position [129, 0]
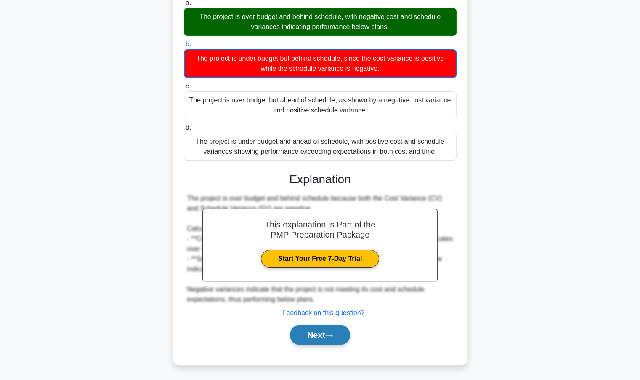
click at [318, 331] on button "Next" at bounding box center [320, 335] width 60 height 20
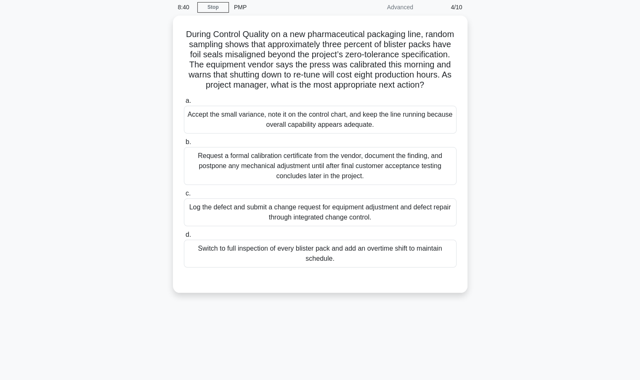
scroll to position [0, 0]
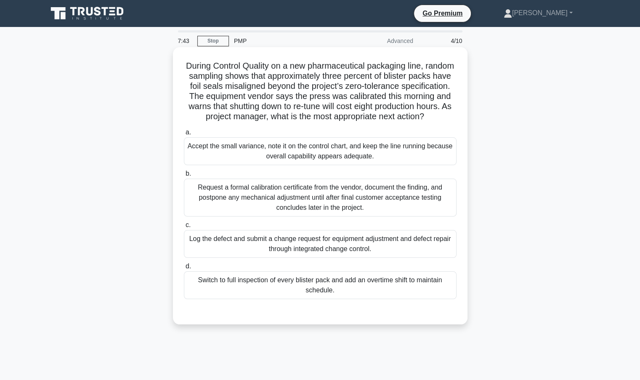
click at [323, 257] on div "Log the defect and submit a change request for equipment adjustment and defect …" at bounding box center [320, 244] width 273 height 28
click at [184, 228] on input "c. Log the defect and submit a change request for equipment adjustment and defe…" at bounding box center [184, 224] width 0 height 5
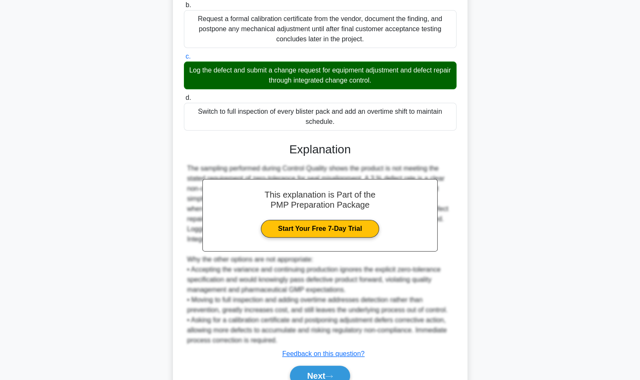
scroll to position [219, 0]
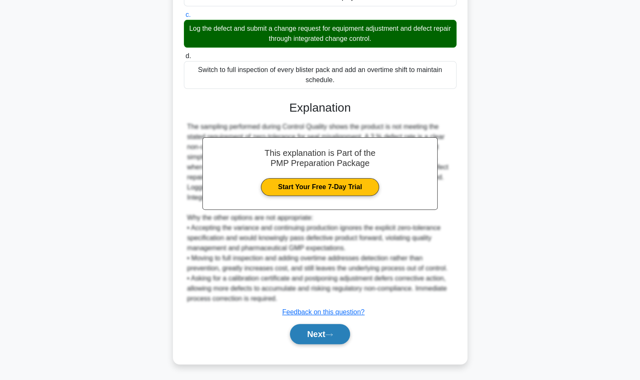
click at [315, 335] on button "Next" at bounding box center [320, 334] width 60 height 20
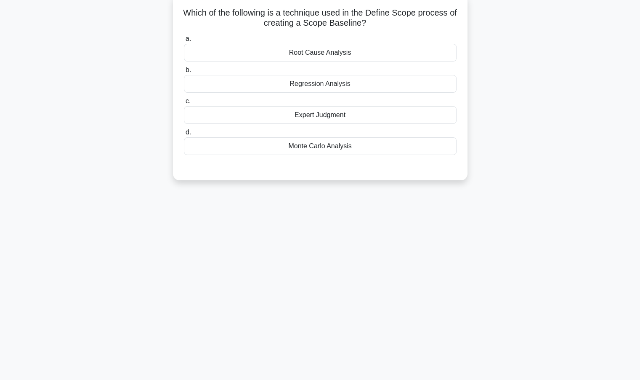
scroll to position [0, 0]
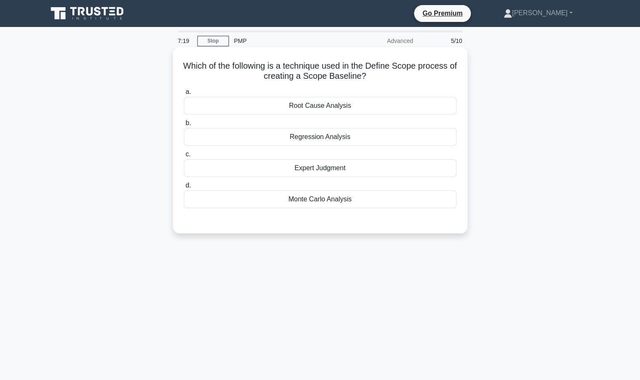
click at [347, 173] on div "Expert Judgment" at bounding box center [320, 168] width 273 height 18
click at [184, 157] on input "c. Expert Judgment" at bounding box center [184, 154] width 0 height 5
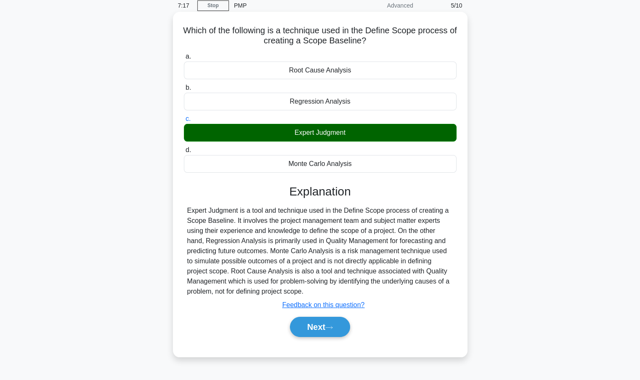
scroll to position [75, 0]
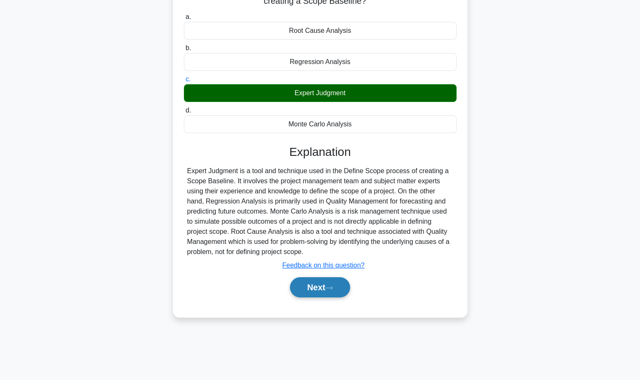
click at [307, 289] on button "Next" at bounding box center [320, 287] width 60 height 20
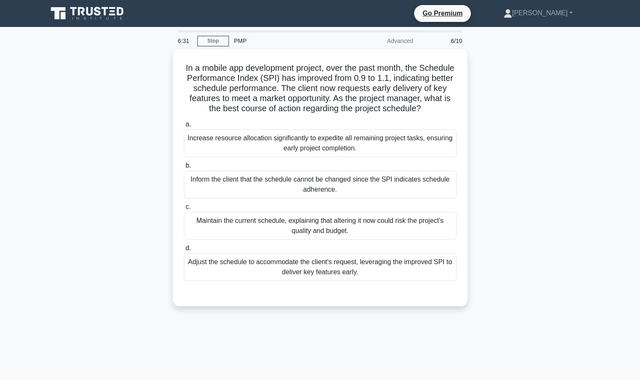
scroll to position [0, 0]
drag, startPoint x: 419, startPoint y: 15, endPoint x: 414, endPoint y: 31, distance: 17.1
click at [418, 16] on nav "Go Premium Kumud Profile" at bounding box center [320, 13] width 640 height 27
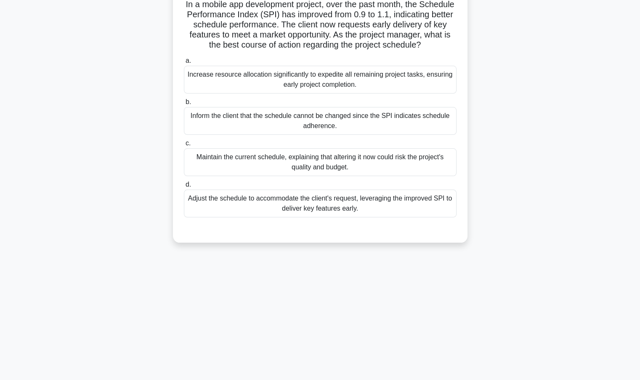
scroll to position [75, 0]
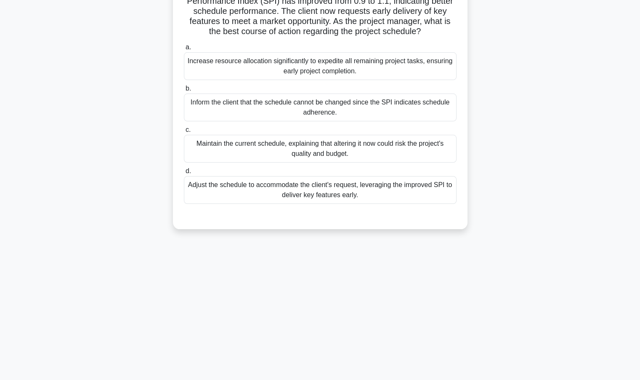
click at [328, 204] on div "Adjust the schedule to accommodate the client's request, leveraging the improve…" at bounding box center [320, 190] width 273 height 28
click at [184, 174] on input "d. Adjust the schedule to accommodate the client's request, leveraging the impr…" at bounding box center [184, 170] width 0 height 5
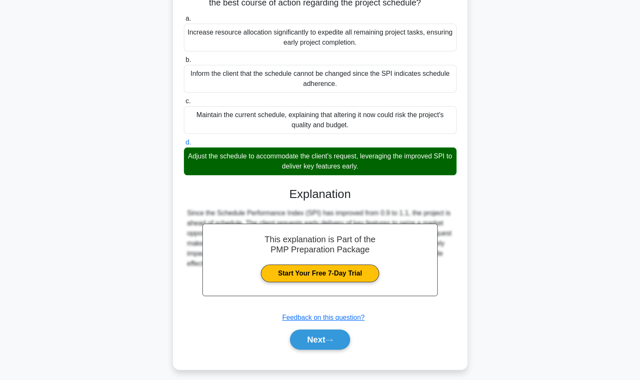
scroll to position [118, 0]
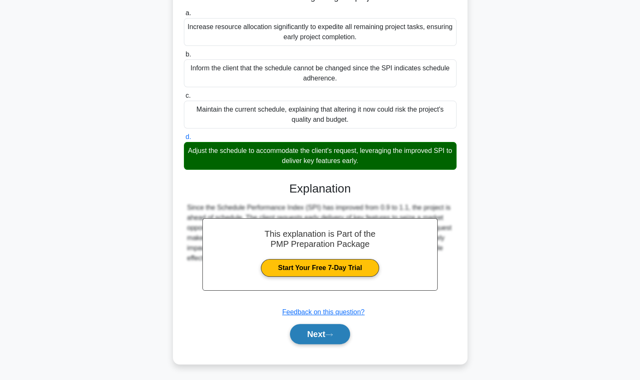
click at [316, 331] on button "Next" at bounding box center [320, 334] width 60 height 20
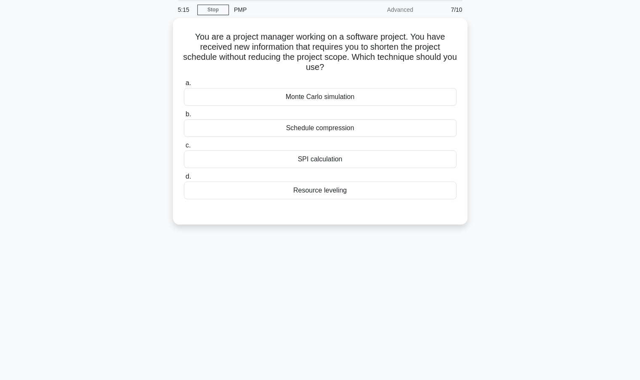
scroll to position [0, 0]
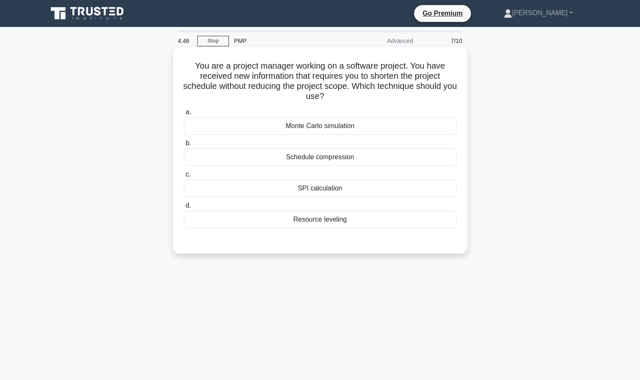
click at [293, 195] on div "SPI calculation" at bounding box center [320, 188] width 273 height 18
click at [184, 177] on input "c. SPI calculation" at bounding box center [184, 174] width 0 height 5
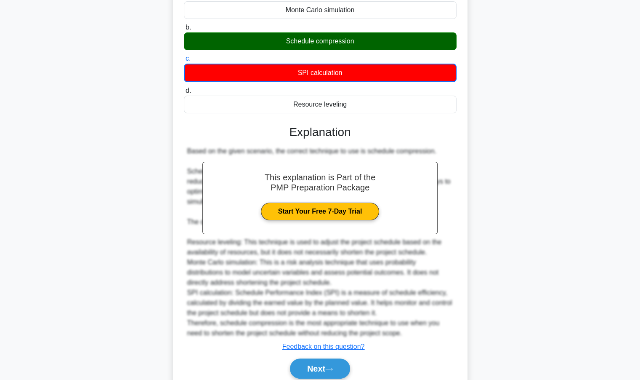
scroll to position [65, 0]
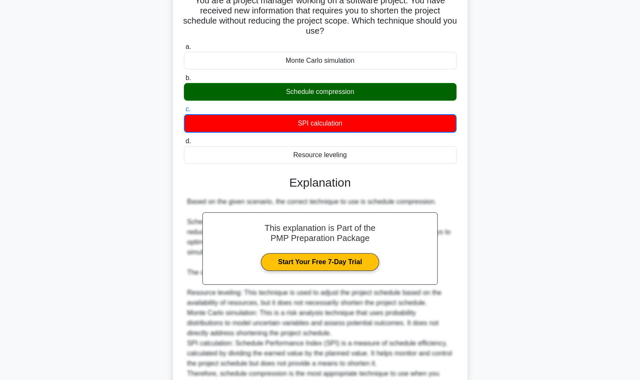
drag, startPoint x: 284, startPoint y: 93, endPoint x: 355, endPoint y: 95, distance: 71.2
click at [355, 95] on div "Schedule compression" at bounding box center [320, 92] width 273 height 18
copy div "Schedule compression"
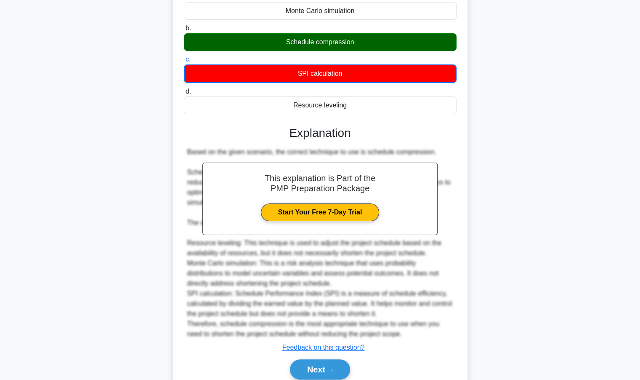
scroll to position [149, 0]
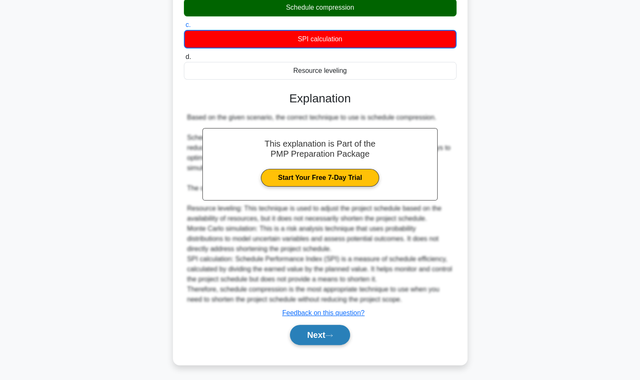
click at [315, 331] on button "Next" at bounding box center [320, 335] width 60 height 20
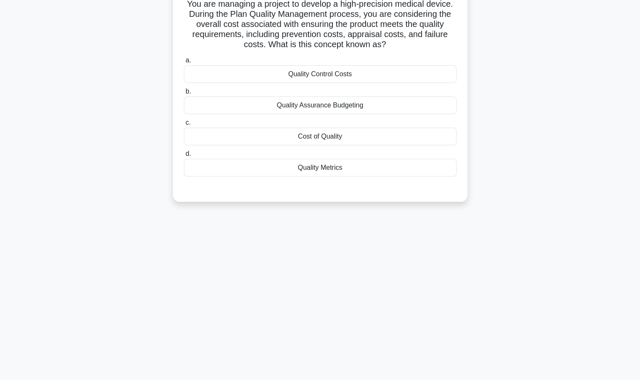
scroll to position [18, 0]
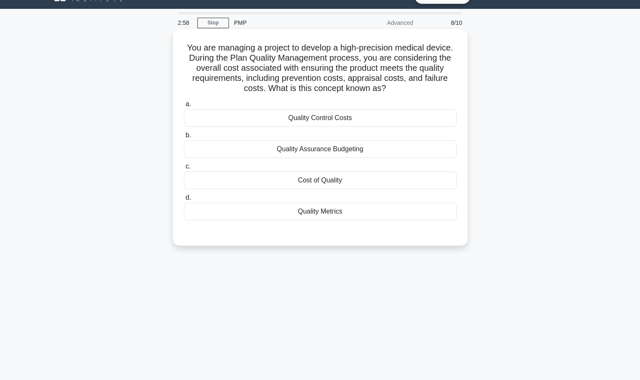
click at [330, 149] on div "Quality Assurance Budgeting" at bounding box center [320, 149] width 273 height 18
click at [184, 138] on input "b. Quality Assurance Budgeting" at bounding box center [184, 135] width 0 height 5
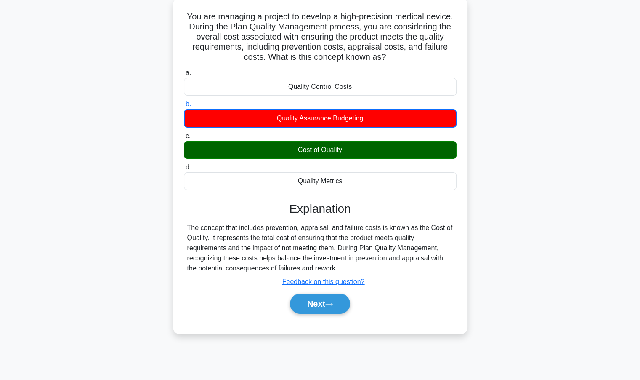
scroll to position [75, 0]
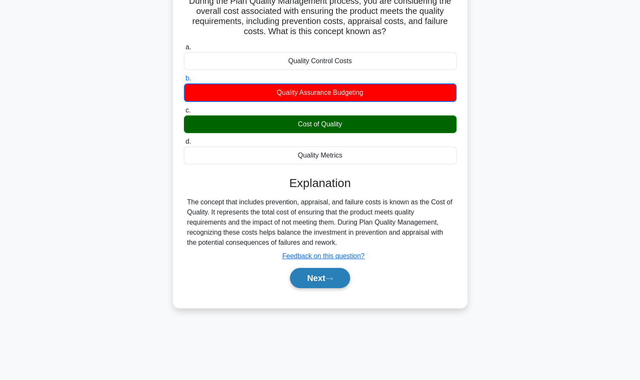
click at [333, 274] on button "Next" at bounding box center [320, 278] width 60 height 20
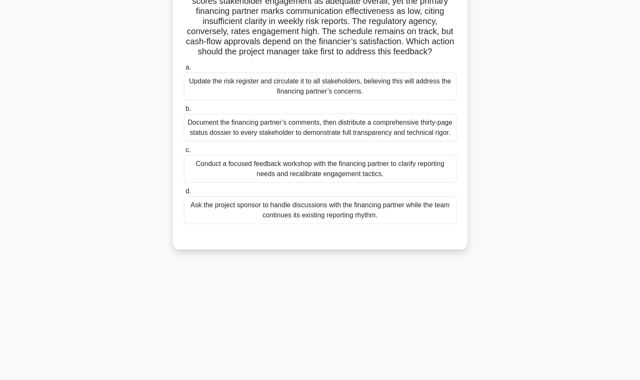
click at [335, 183] on div "Conduct a focused feedback workshop with the financing partner to clarify repor…" at bounding box center [320, 169] width 273 height 28
click at [184, 153] on input "c. Conduct a focused feedback workshop with the financing partner to clarify re…" at bounding box center [184, 149] width 0 height 5
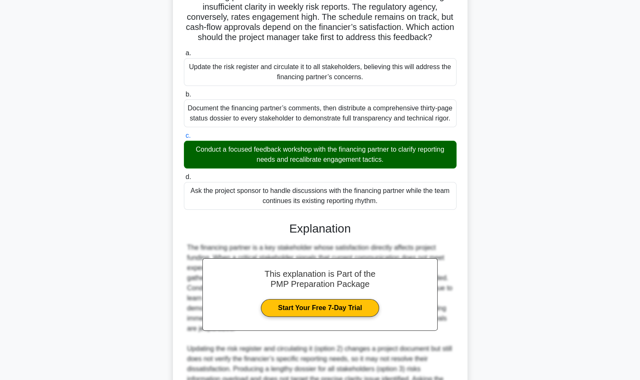
scroll to position [240, 0]
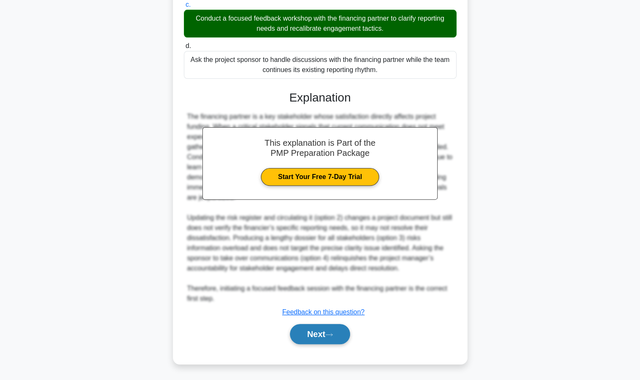
click at [323, 340] on button "Next" at bounding box center [320, 334] width 60 height 20
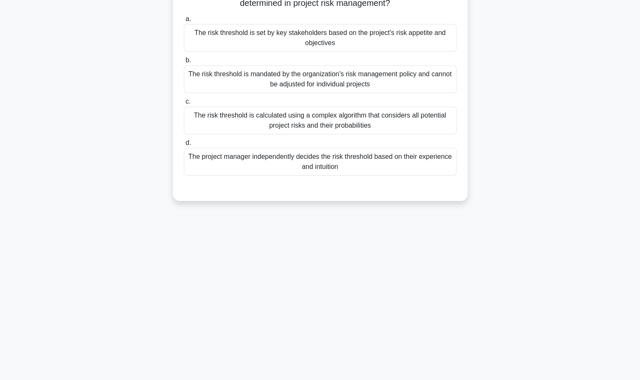
scroll to position [0, 0]
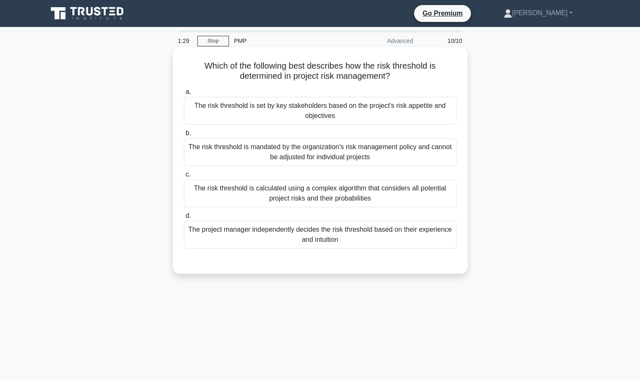
click at [238, 190] on div "The risk threshold is calculated using a complex algorithm that considers all p…" at bounding box center [320, 193] width 273 height 28
click at [184, 177] on input "c. The risk threshold is calculated using a complex algorithm that considers al…" at bounding box center [184, 174] width 0 height 5
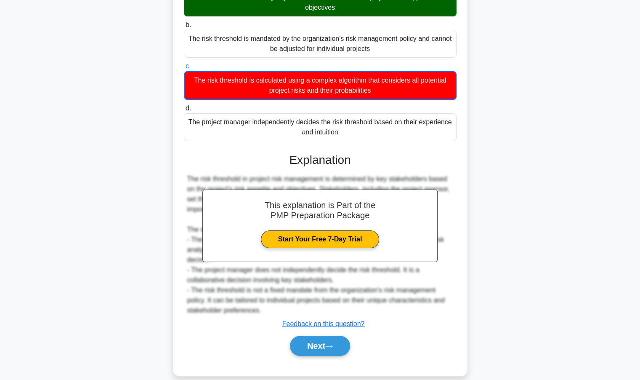
scroll to position [109, 0]
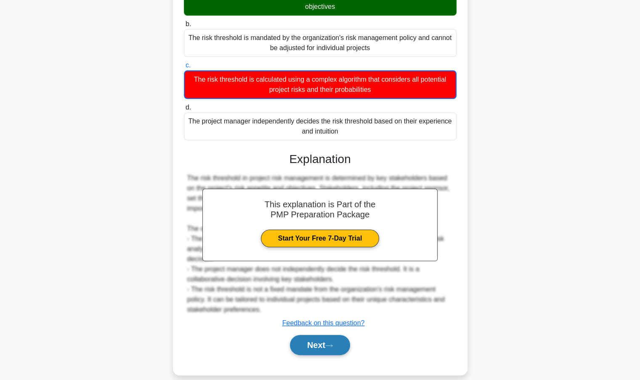
click at [330, 337] on button "Next" at bounding box center [320, 345] width 60 height 20
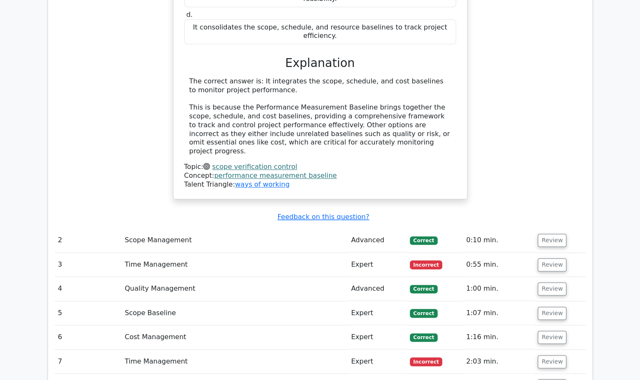
scroll to position [1011, 0]
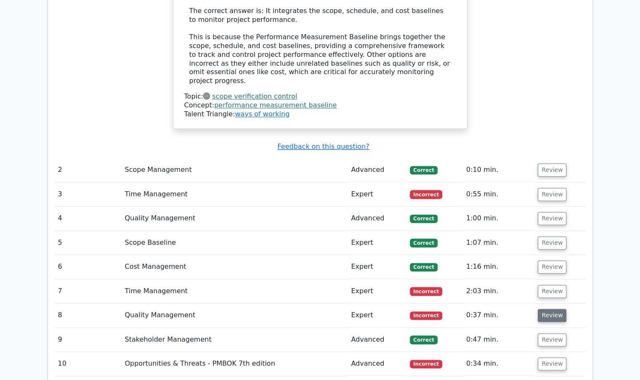
click at [542, 309] on button "Review" at bounding box center [552, 315] width 29 height 13
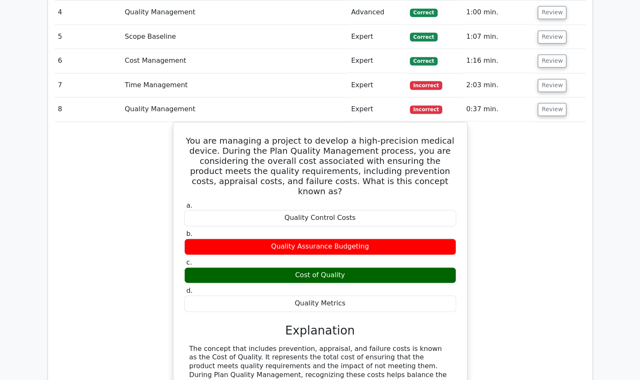
scroll to position [1221, 0]
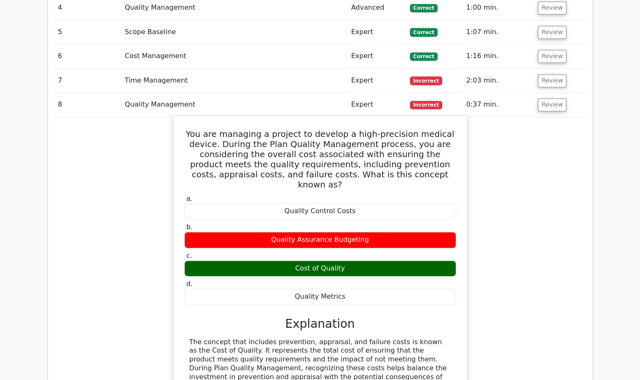
drag, startPoint x: 226, startPoint y: 144, endPoint x: 382, endPoint y: 180, distance: 160.2
click at [382, 193] on div "a. Quality Control Costs b. Quality Assurance Budgeting c. d." at bounding box center [320, 250] width 282 height 114
copy div "Quality Assurance Budgeting c. Cost of Quality"
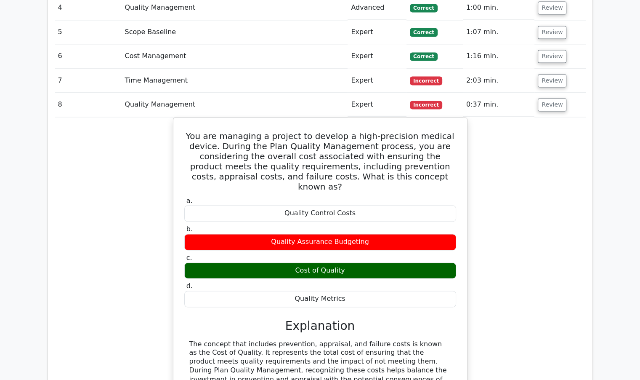
click at [544, 228] on div "You are managing a project to develop a high-precision medical device. During t…" at bounding box center [320, 281] width 531 height 329
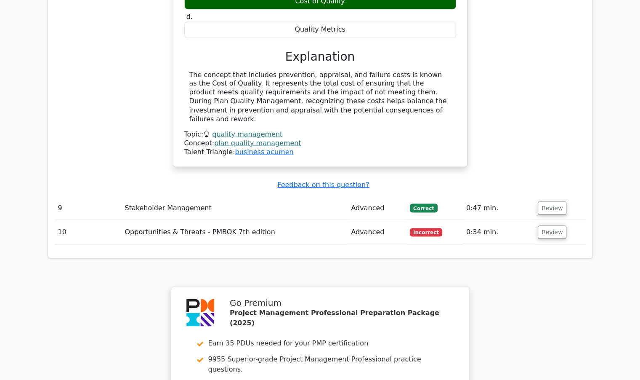
scroll to position [1642, 0]
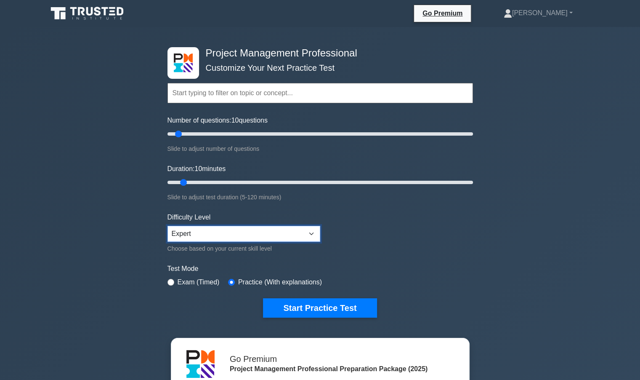
click at [227, 238] on select "Beginner Intermediate Expert" at bounding box center [244, 234] width 153 height 16
select select "beginner"
click at [168, 226] on select "Beginner Intermediate Expert" at bounding box center [244, 234] width 153 height 16
drag, startPoint x: 183, startPoint y: 129, endPoint x: 202, endPoint y: 141, distance: 22.1
type input "25"
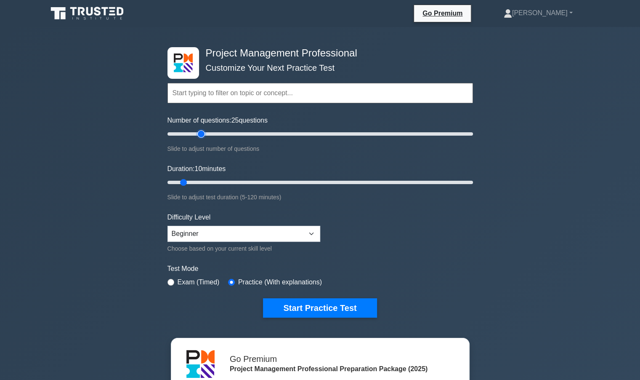
click at [202, 139] on input "Number of questions: 25 questions" at bounding box center [321, 134] width 306 height 10
drag, startPoint x: 182, startPoint y: 181, endPoint x: 235, endPoint y: 183, distance: 52.7
type input "30"
click at [235, 183] on input "Duration: 30 minutes" at bounding box center [321, 182] width 306 height 10
click at [178, 278] on label "Exam (Timed)" at bounding box center [199, 282] width 42 height 10
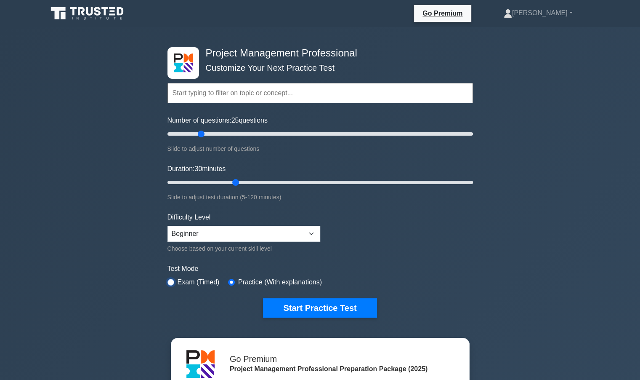
click at [168, 279] on input "radio" at bounding box center [171, 282] width 7 height 7
radio input "true"
click at [291, 304] on button "Start Practice Test" at bounding box center [320, 307] width 114 height 19
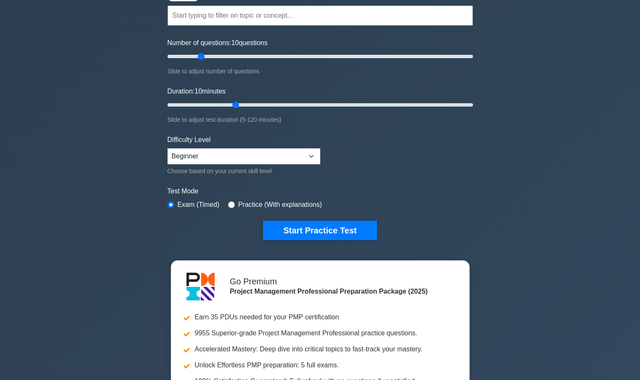
scroll to position [211, 0]
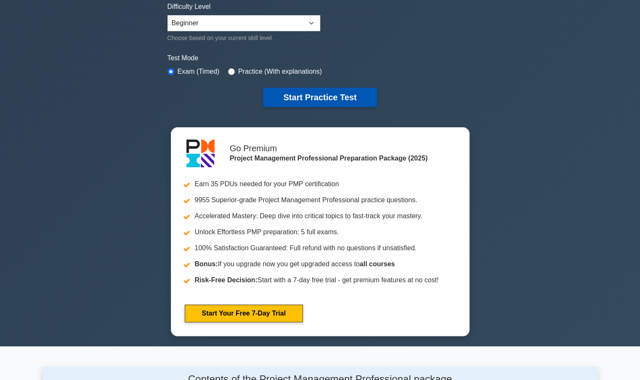
click at [285, 93] on button "Start Practice Test" at bounding box center [320, 97] width 114 height 19
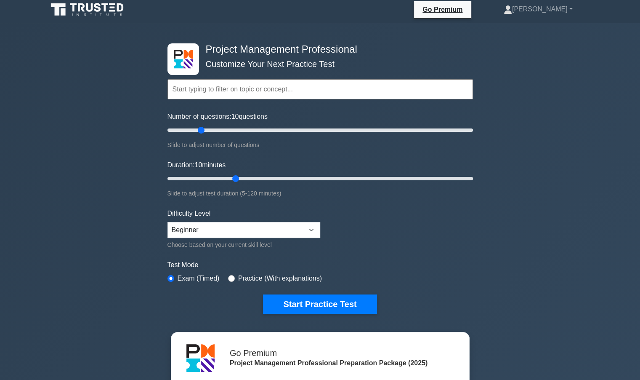
scroll to position [0, 0]
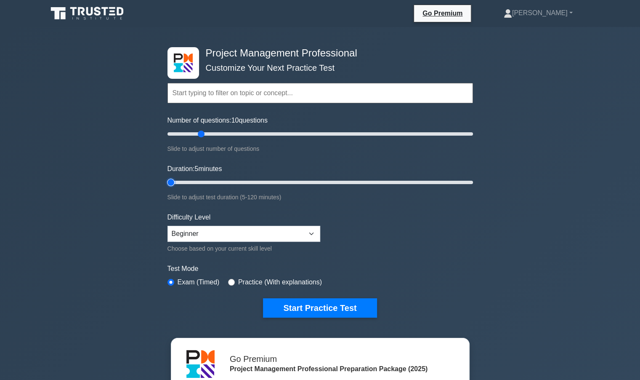
drag, startPoint x: 233, startPoint y: 180, endPoint x: 142, endPoint y: 180, distance: 91.0
type input "5"
click at [168, 180] on input "Duration: 5 minutes" at bounding box center [321, 182] width 306 height 10
drag, startPoint x: 202, startPoint y: 133, endPoint x: 148, endPoint y: 133, distance: 53.9
click at [168, 133] on input "Number of questions: 5 questions" at bounding box center [321, 134] width 306 height 10
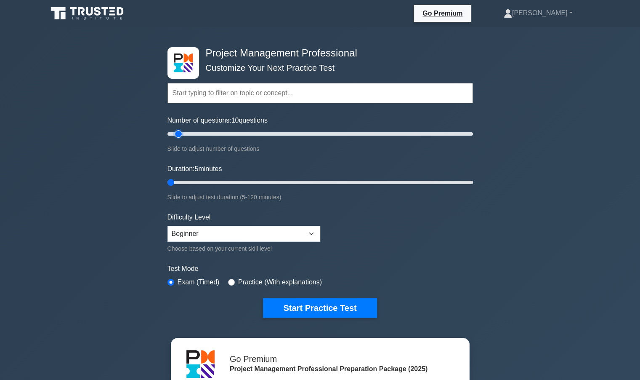
drag, startPoint x: 173, startPoint y: 131, endPoint x: 180, endPoint y: 132, distance: 6.8
type input "10"
click at [180, 132] on input "Number of questions: 10 questions" at bounding box center [321, 134] width 306 height 10
drag, startPoint x: 172, startPoint y: 180, endPoint x: 182, endPoint y: 180, distance: 10.1
type input "10"
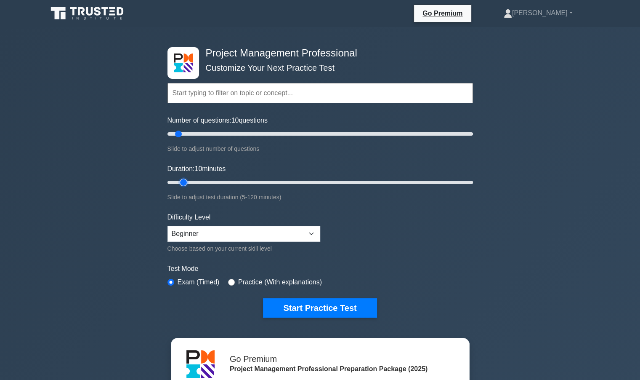
click at [182, 180] on input "Duration: 10 minutes" at bounding box center [321, 182] width 306 height 10
click at [288, 301] on button "Start Practice Test" at bounding box center [320, 307] width 114 height 19
